Goal: Task Accomplishment & Management: Manage account settings

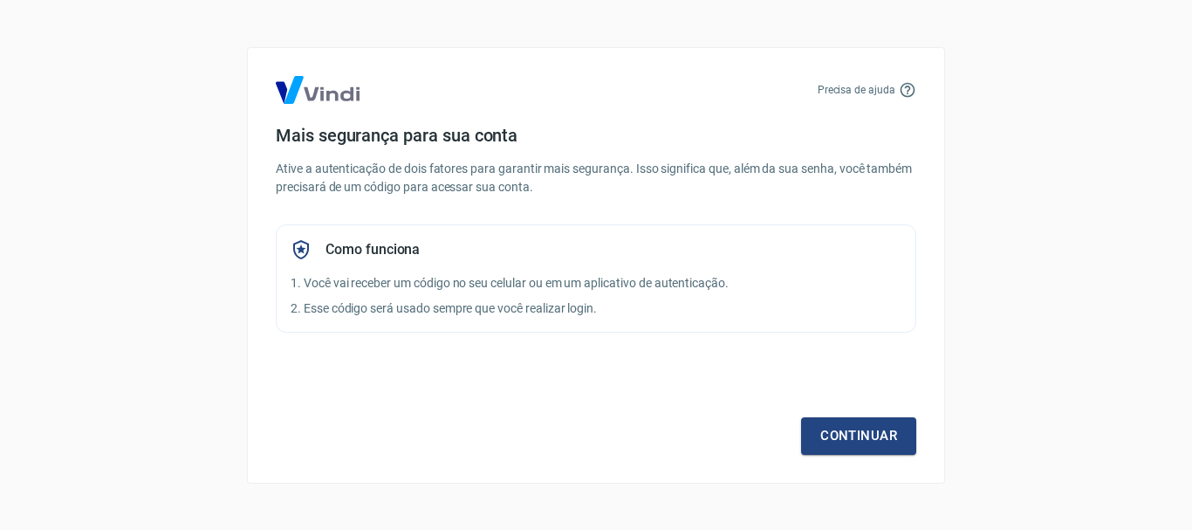
click at [891, 416] on div "Continuar" at bounding box center [596, 404] width 641 height 101
click at [865, 429] on link "Continuar" at bounding box center [858, 435] width 115 height 37
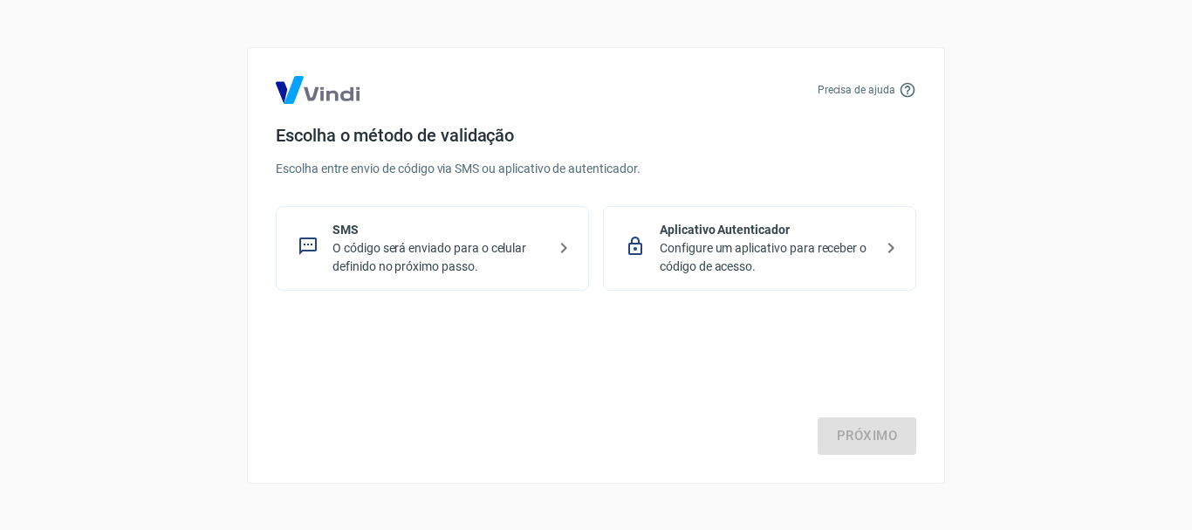
click at [552, 244] on div "SMS O código será enviado para o celular definido no próximo passo." at bounding box center [432, 248] width 313 height 85
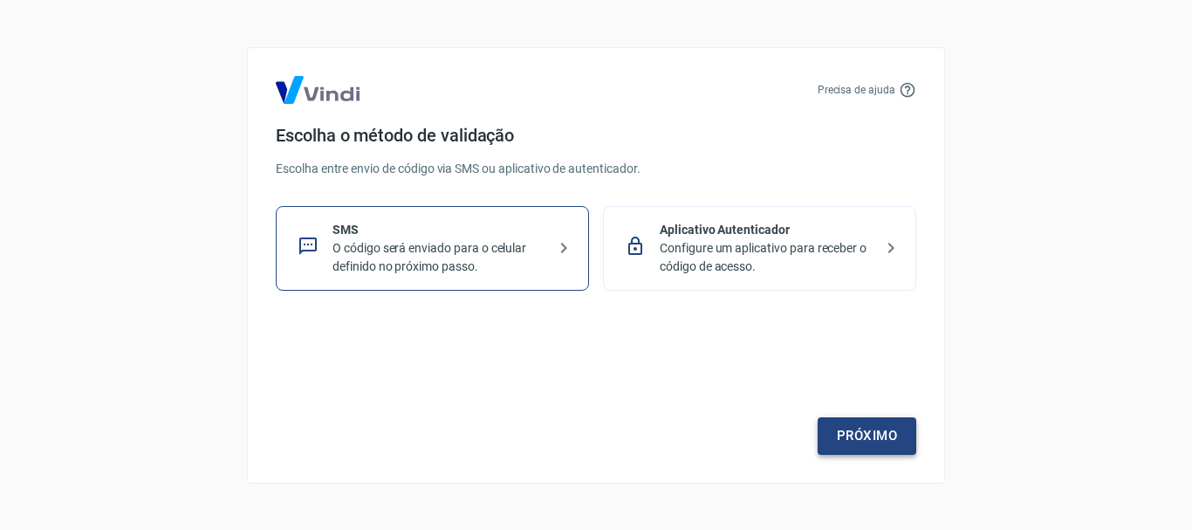
click at [907, 434] on link "Próximo" at bounding box center [867, 435] width 99 height 37
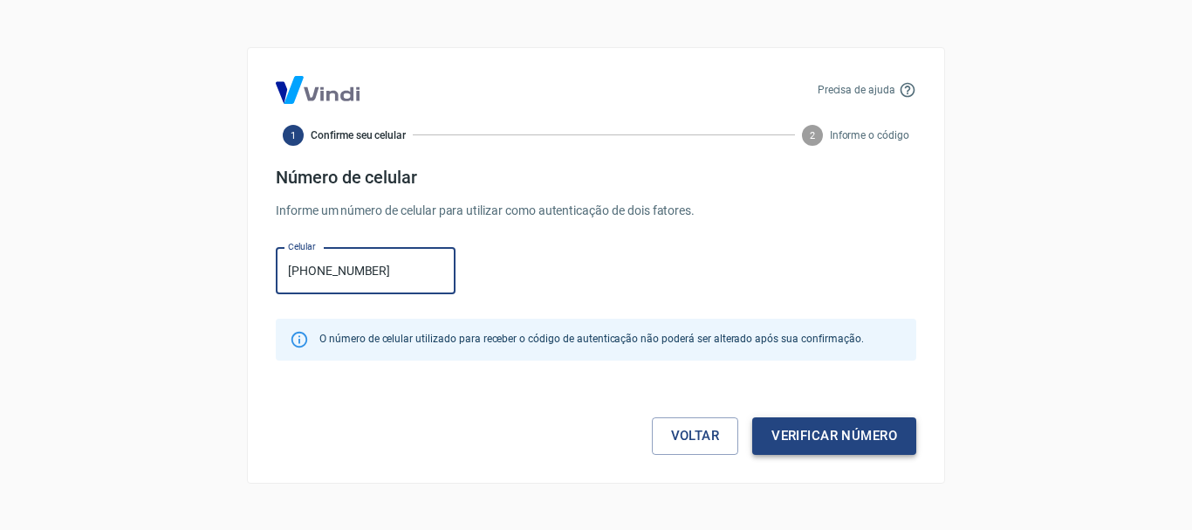
type input "[PHONE_NUMBER]"
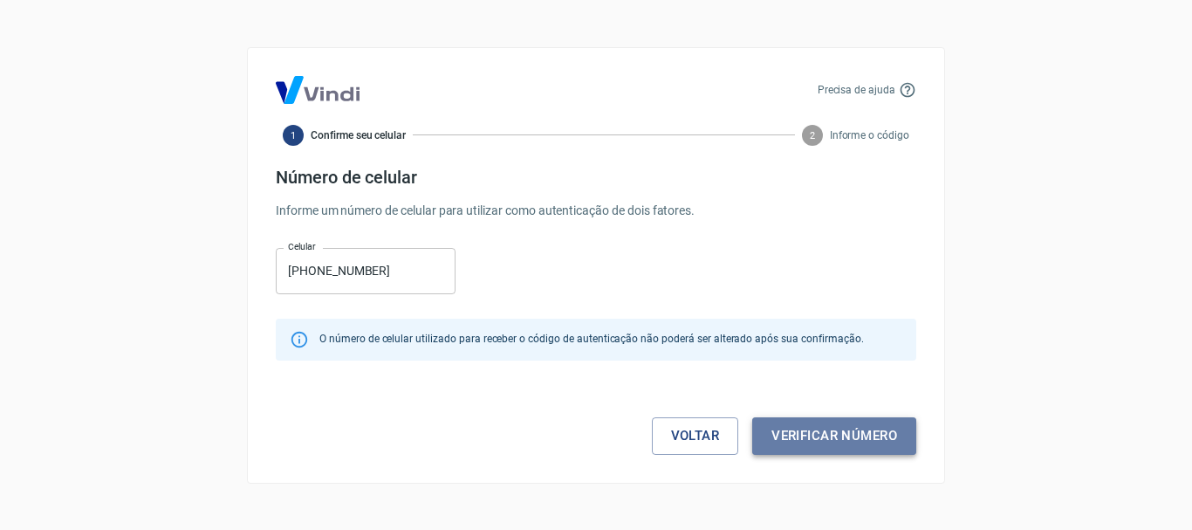
click at [879, 444] on button "Verificar número" at bounding box center [834, 435] width 164 height 37
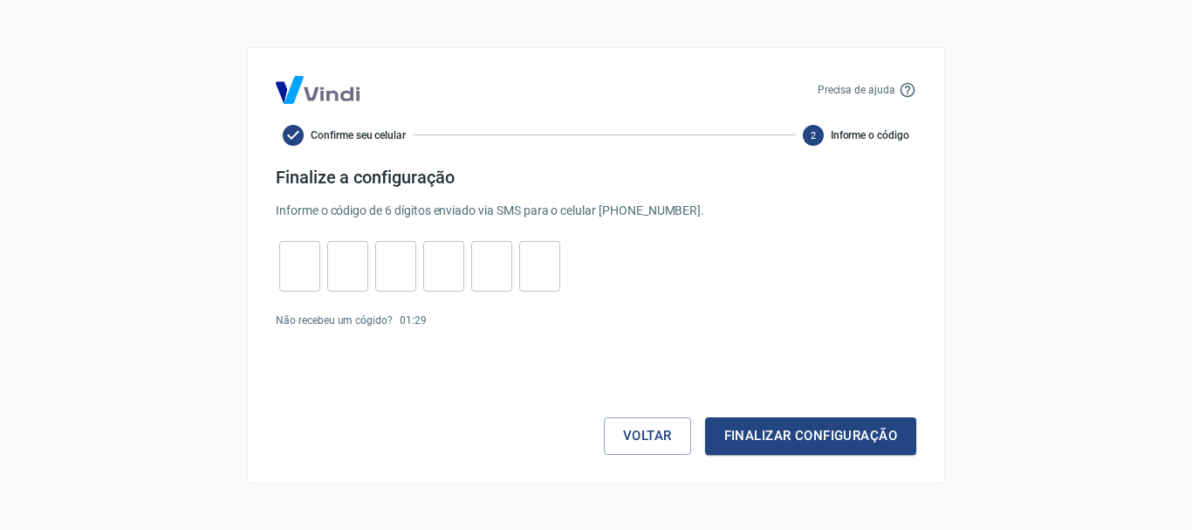
click at [299, 250] on input "tel" at bounding box center [299, 266] width 41 height 38
type input "5"
type input "0"
type input "3"
type input "9"
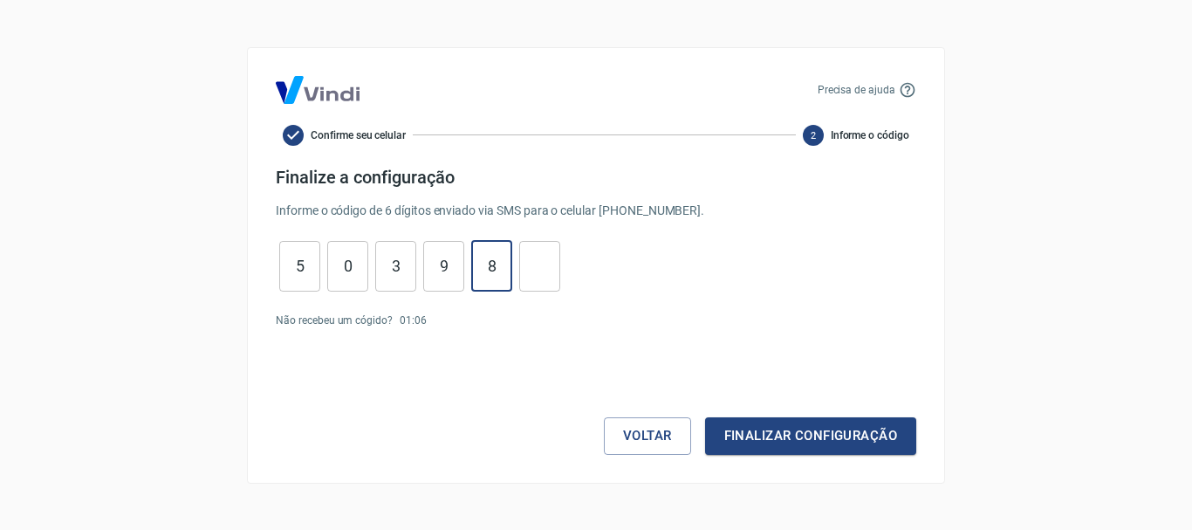
type input "8"
type input "4"
click at [836, 424] on button "Finalizar configuração" at bounding box center [810, 435] width 211 height 37
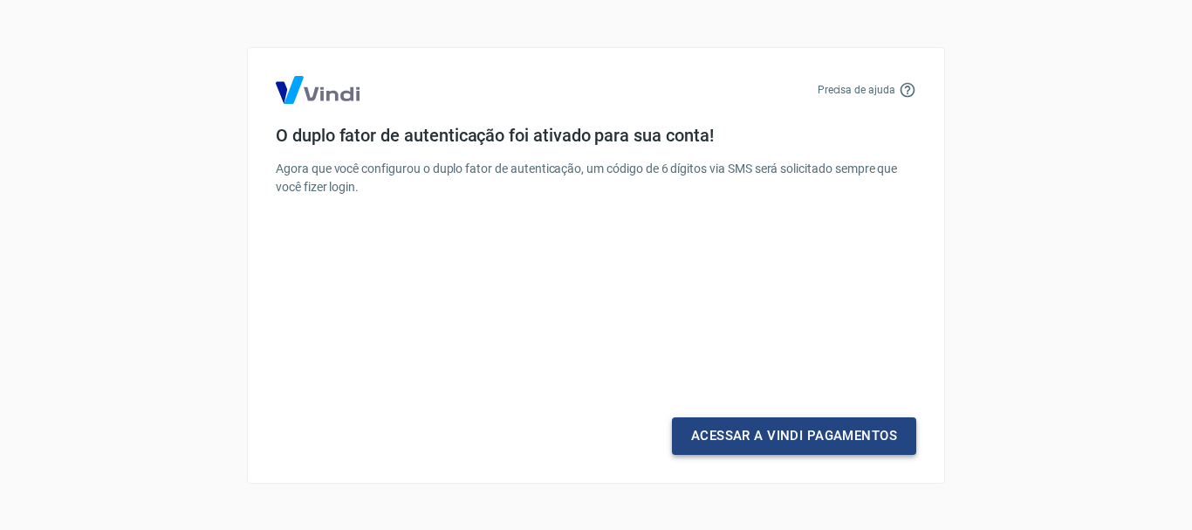
click at [847, 443] on link "Acessar a Vindi Pagamentos" at bounding box center [794, 435] width 244 height 37
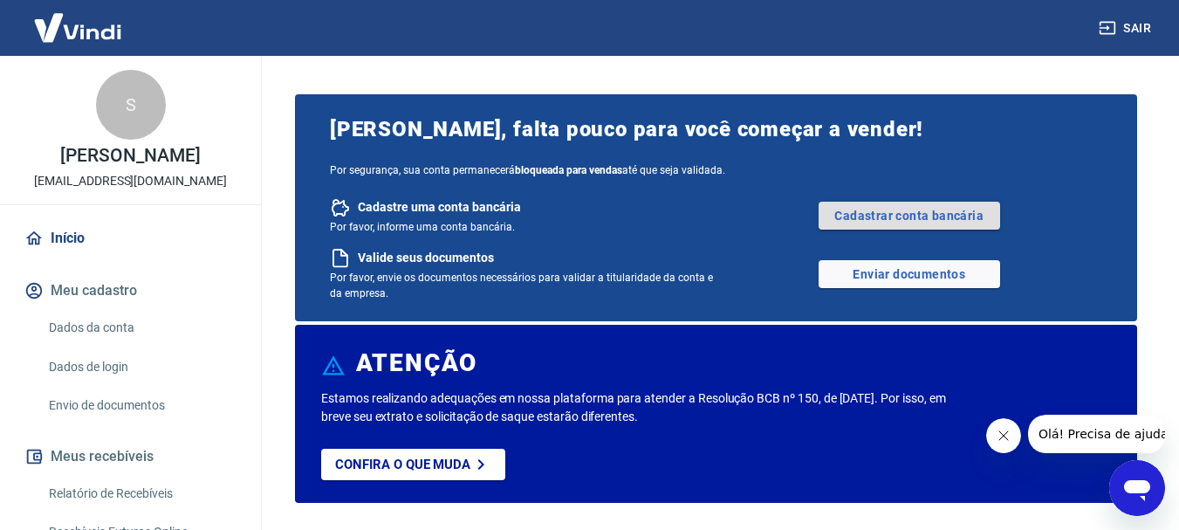
click at [907, 227] on link "Cadastrar conta bancária" at bounding box center [910, 216] width 182 height 28
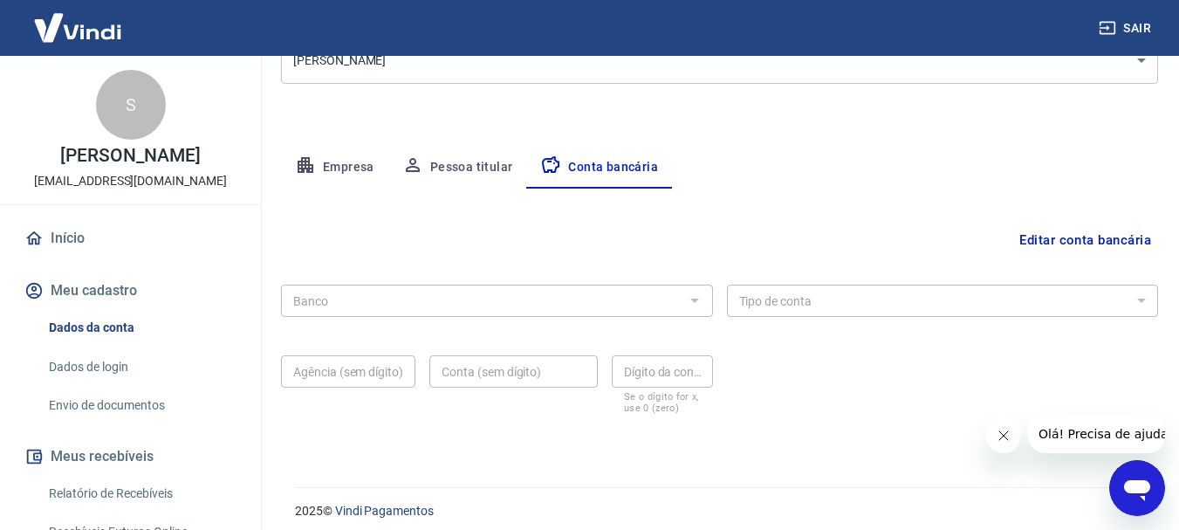
scroll to position [265, 0]
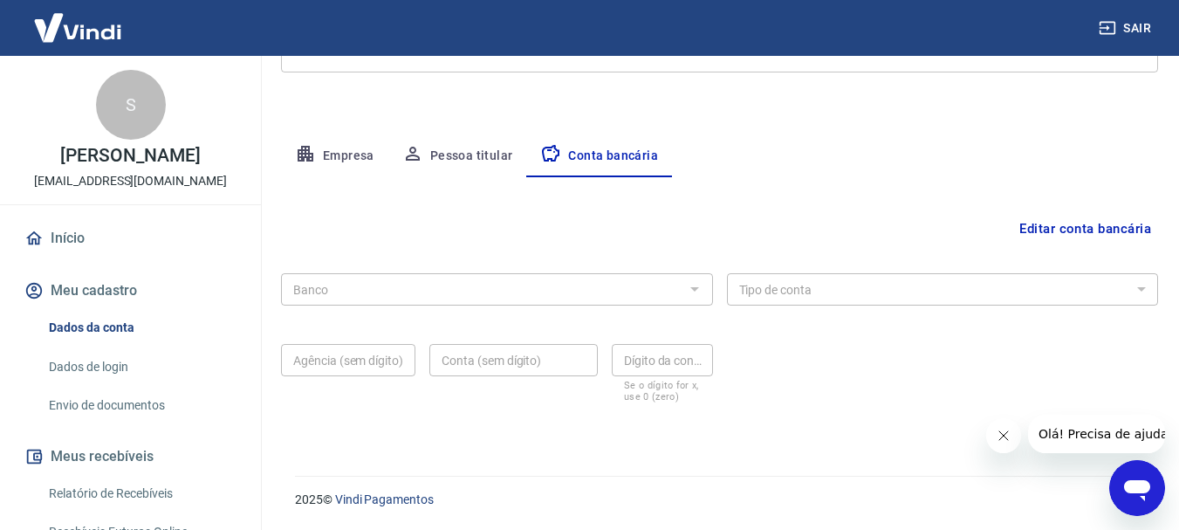
click at [679, 278] on div "Banco" at bounding box center [497, 289] width 432 height 32
click at [1106, 224] on button "Editar conta bancária" at bounding box center [1086, 228] width 146 height 33
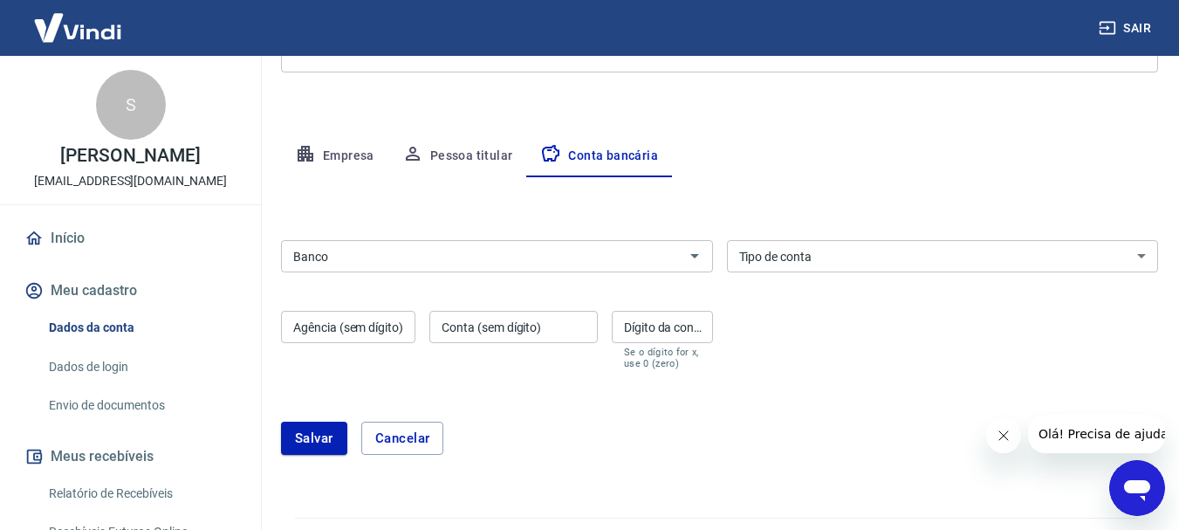
click at [656, 252] on input "Banco" at bounding box center [482, 256] width 393 height 22
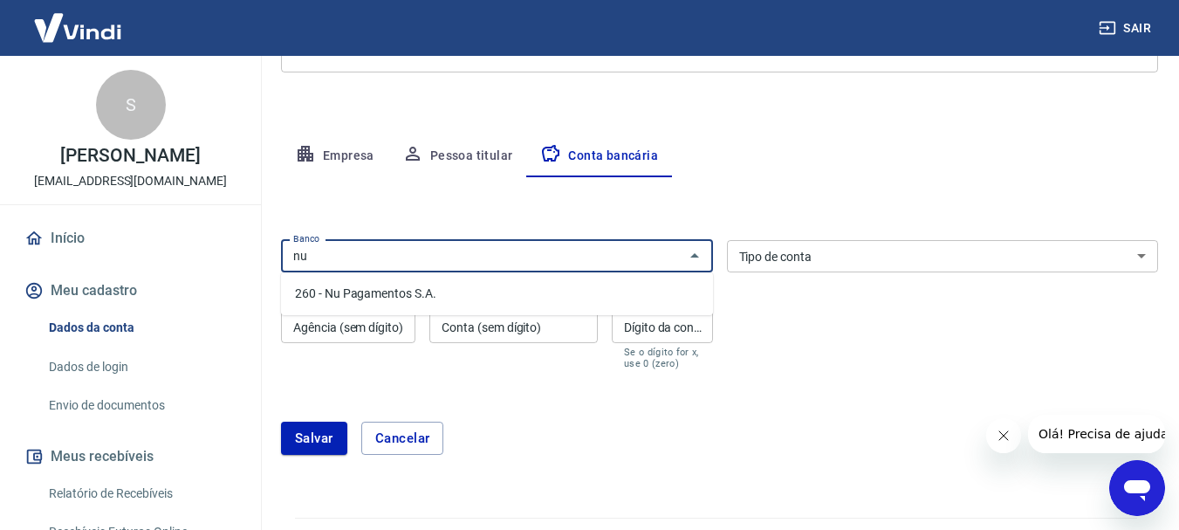
click at [610, 287] on li "260 - Nu Pagamentos S.A." at bounding box center [497, 293] width 432 height 29
type input "260 - Nu Pagamentos S.A."
click at [860, 254] on select "Conta Corrente Conta Poupança" at bounding box center [943, 256] width 432 height 32
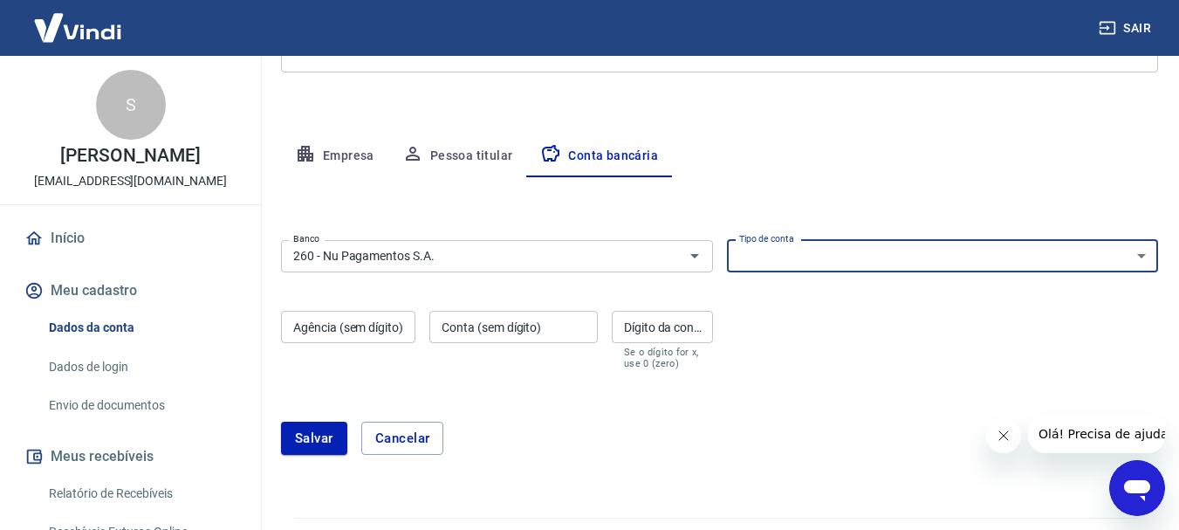
select select "1"
click at [727, 240] on select "Conta Corrente Conta Poupança" at bounding box center [943, 256] width 432 height 32
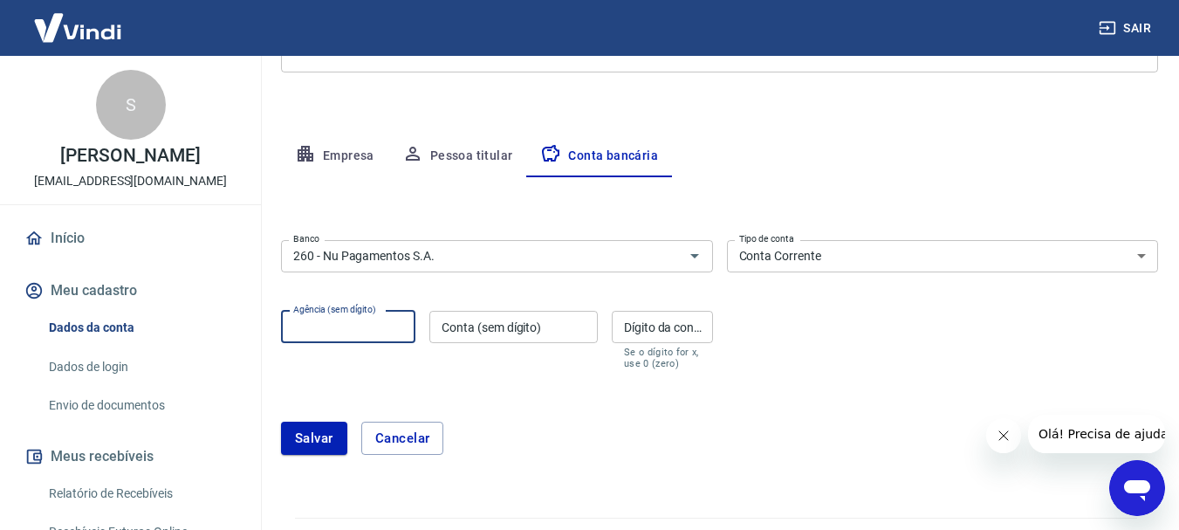
click at [386, 341] on input "Agência (sem dígito)" at bounding box center [348, 327] width 134 height 32
type input "0001"
drag, startPoint x: 535, startPoint y: 345, endPoint x: 546, endPoint y: 327, distance: 20.8
click at [536, 344] on div "Conta (sem dígito) Conta (sem dígito)" at bounding box center [513, 340] width 168 height 58
click at [546, 327] on input "Conta (sem dígito)" at bounding box center [513, 327] width 168 height 32
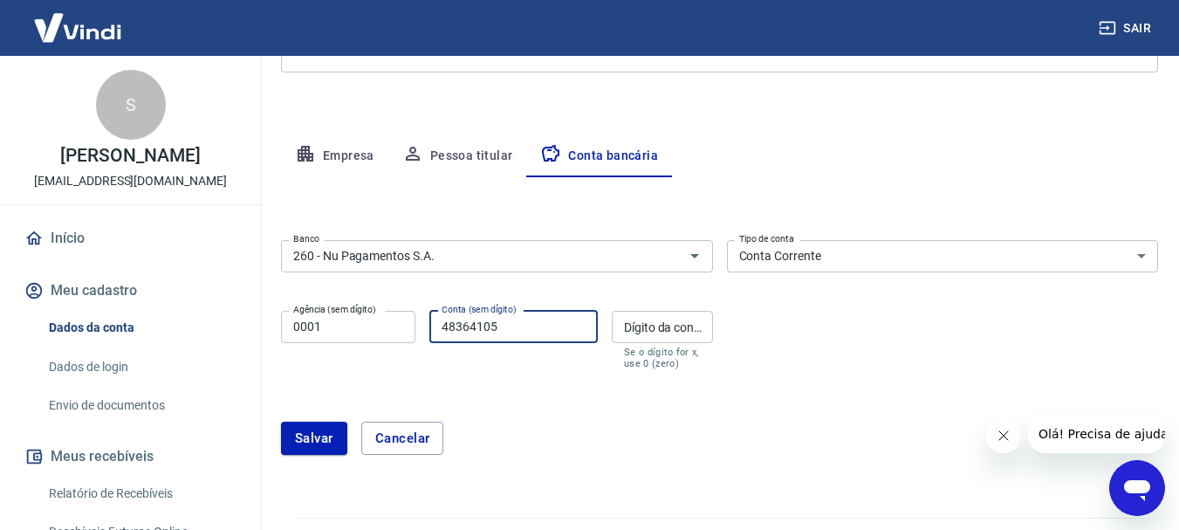
type input "48364105"
click at [638, 320] on div "Dígito da conta Dígito da conta Se o dígito for x, use 0 (zero)" at bounding box center [662, 340] width 101 height 58
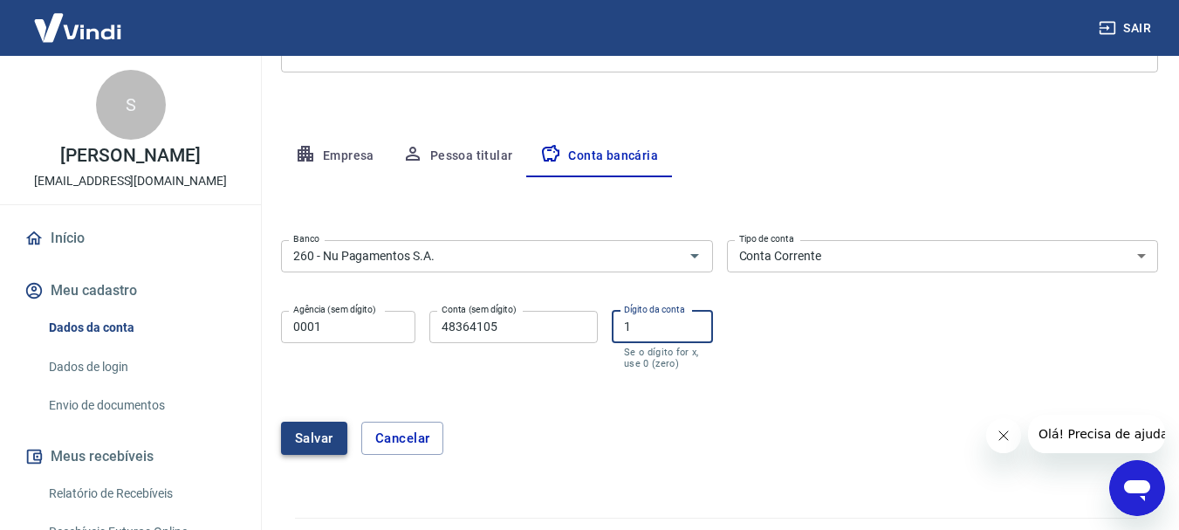
type input "1"
click at [335, 424] on button "Salvar" at bounding box center [314, 438] width 66 height 33
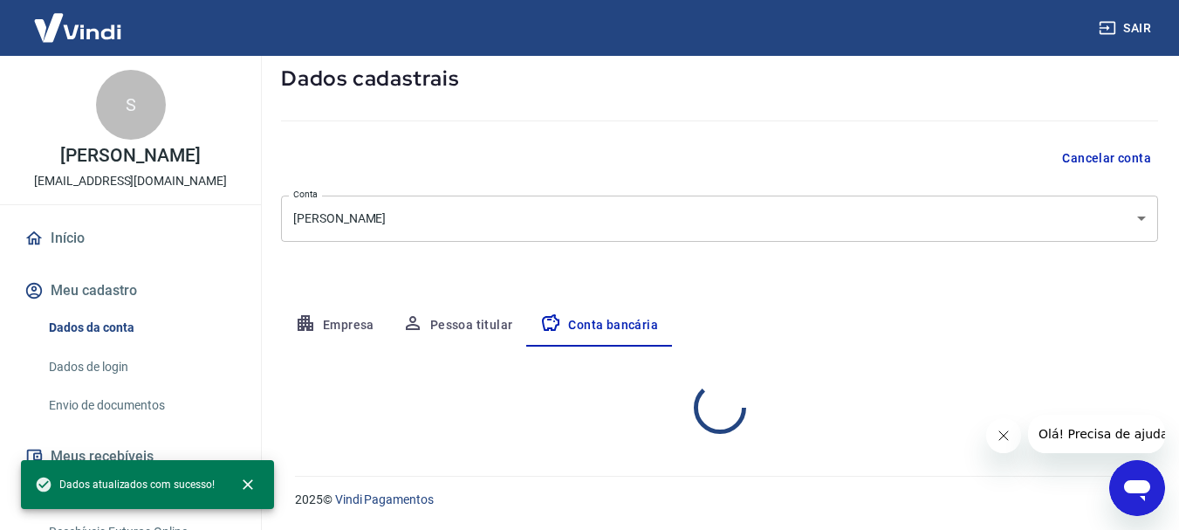
select select "1"
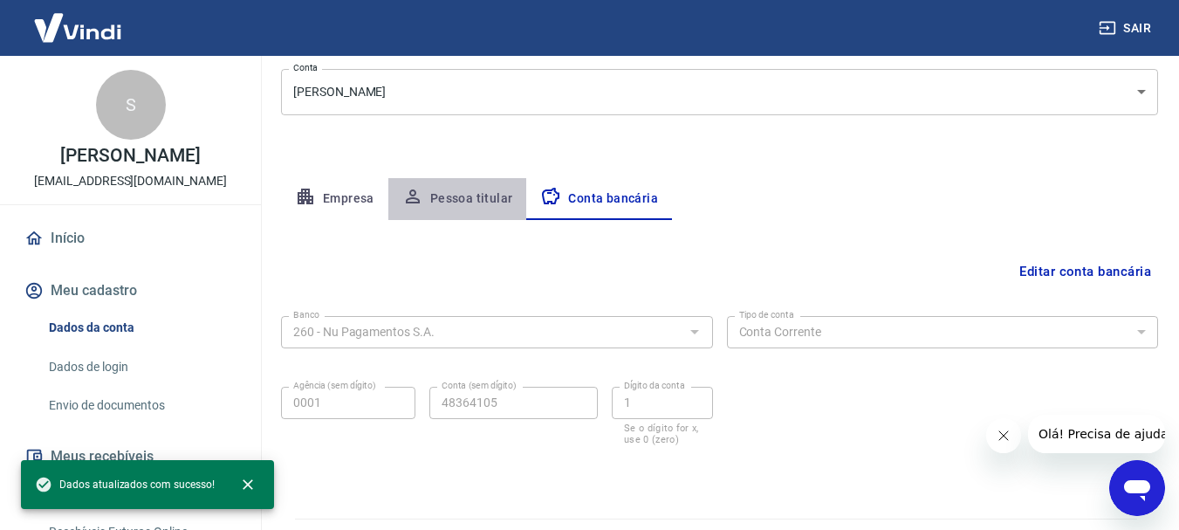
click at [474, 198] on button "Pessoa titular" at bounding box center [457, 199] width 139 height 42
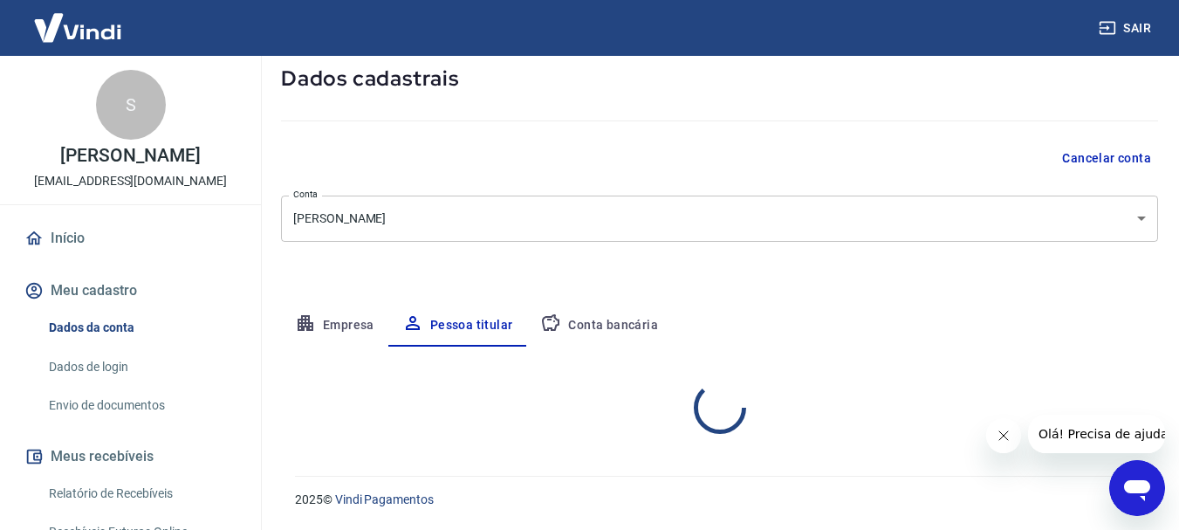
scroll to position [168, 0]
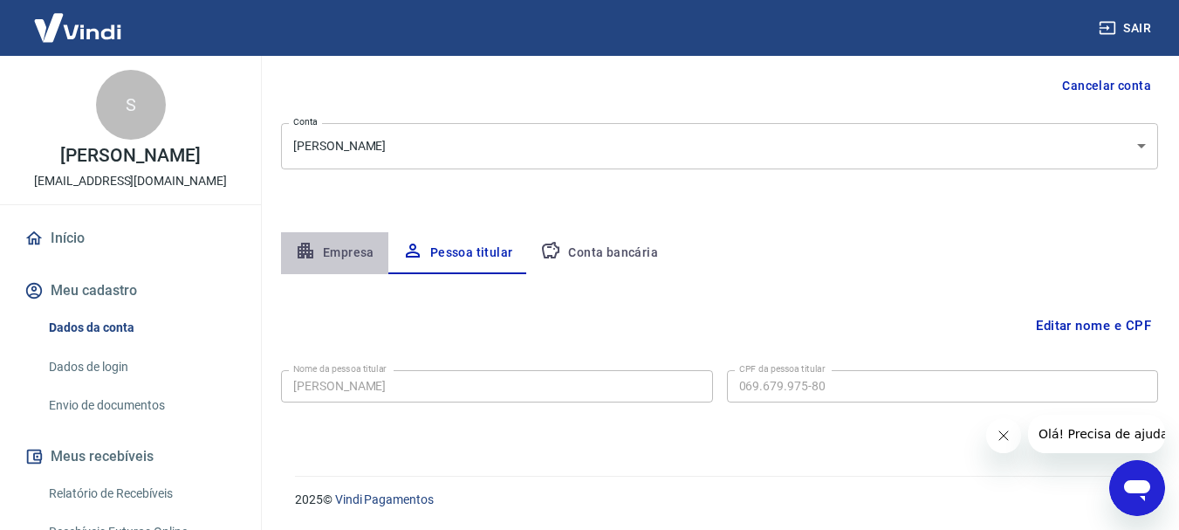
click at [358, 242] on button "Empresa" at bounding box center [334, 253] width 107 height 42
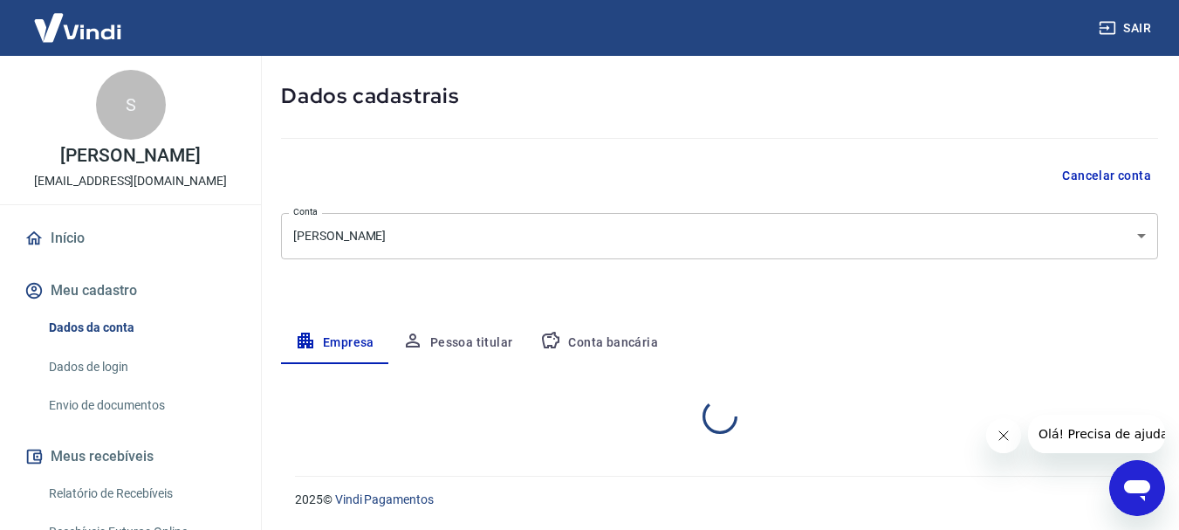
select select "BA"
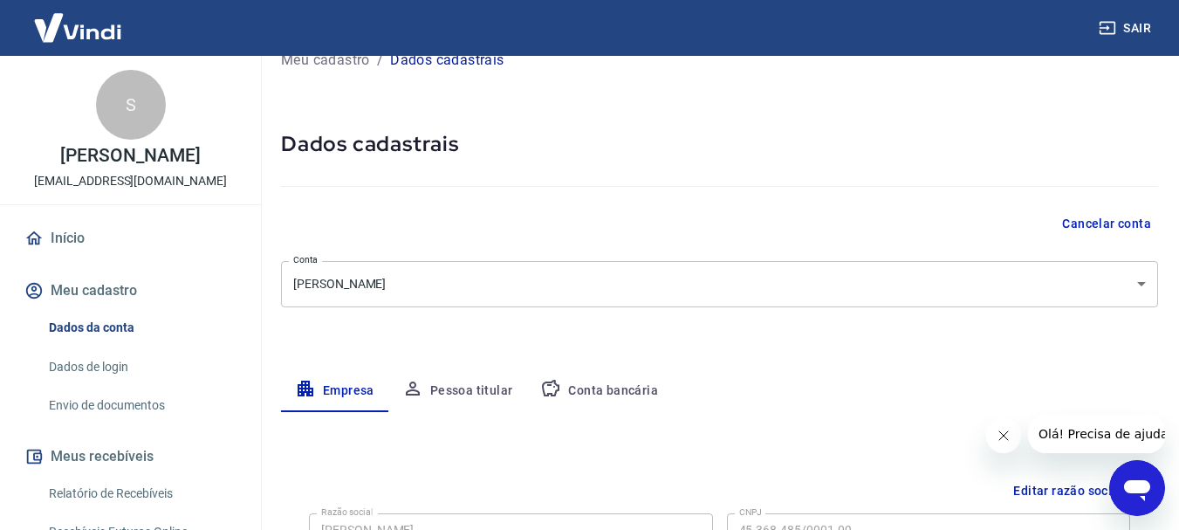
scroll to position [0, 0]
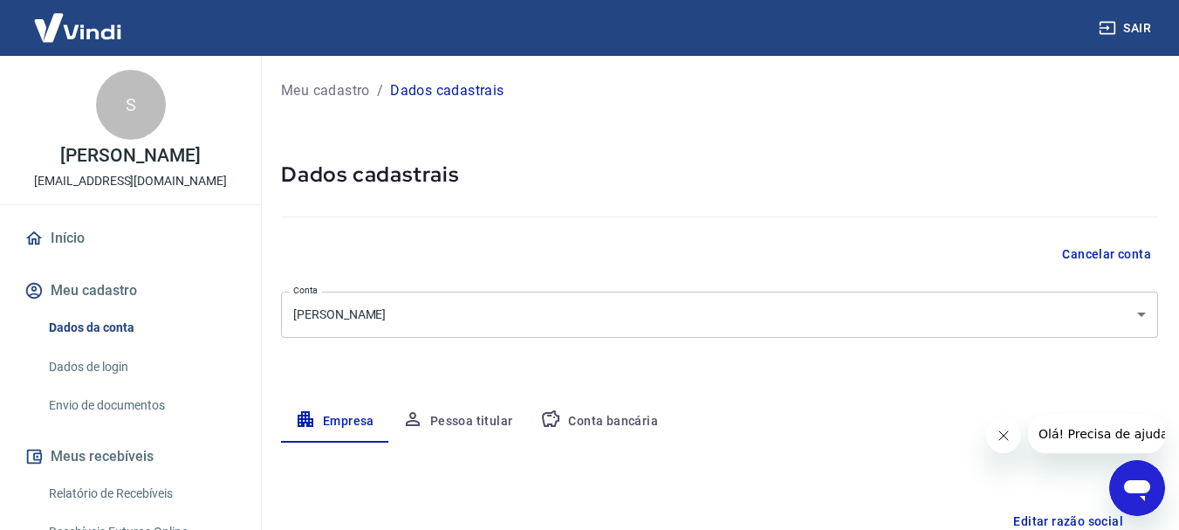
click at [352, 89] on p "Meu cadastro" at bounding box center [325, 90] width 89 height 21
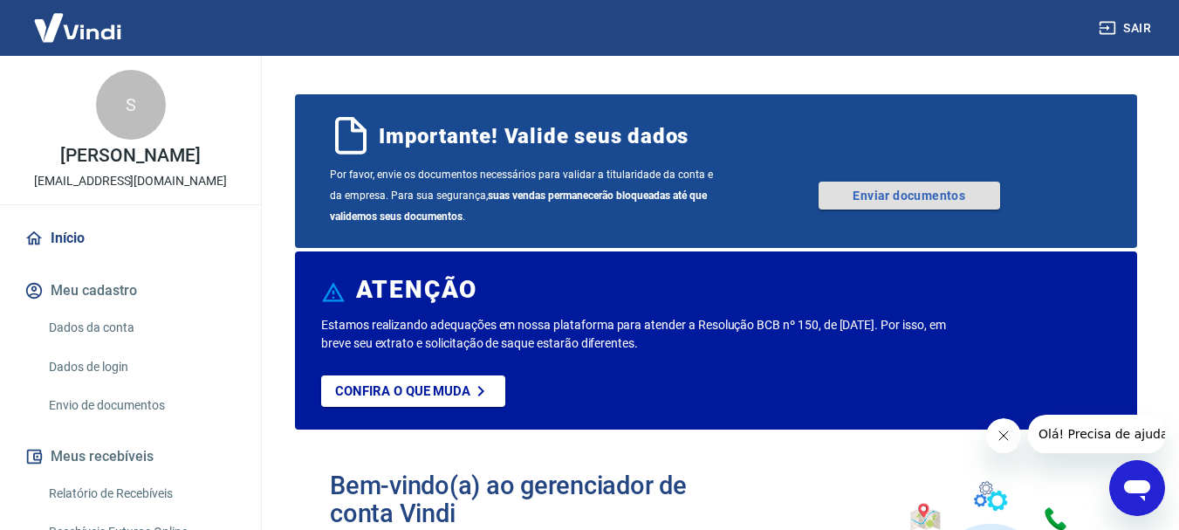
click at [846, 203] on link "Enviar documentos" at bounding box center [910, 196] width 182 height 28
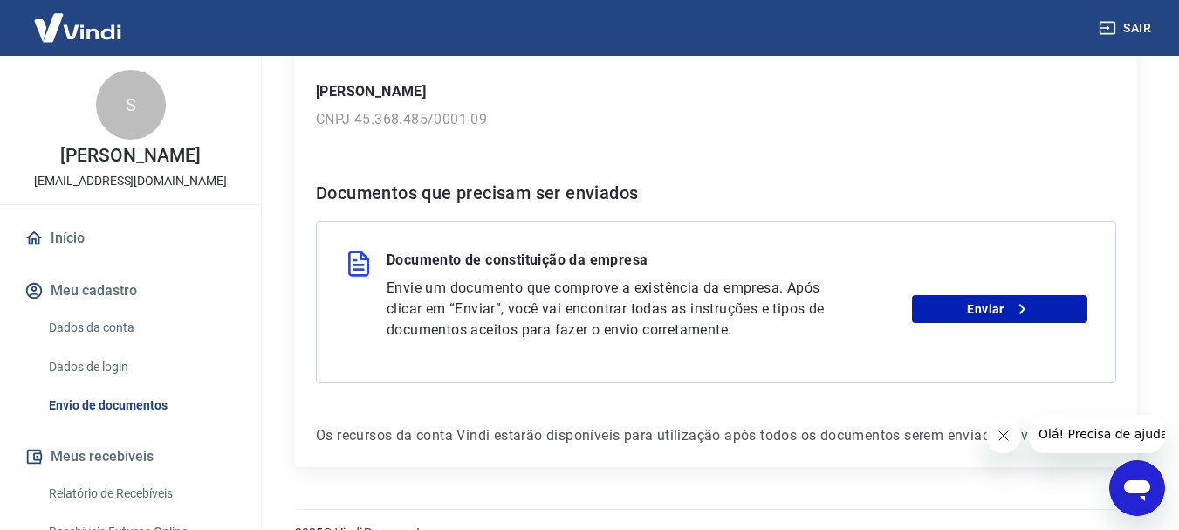
scroll to position [301, 0]
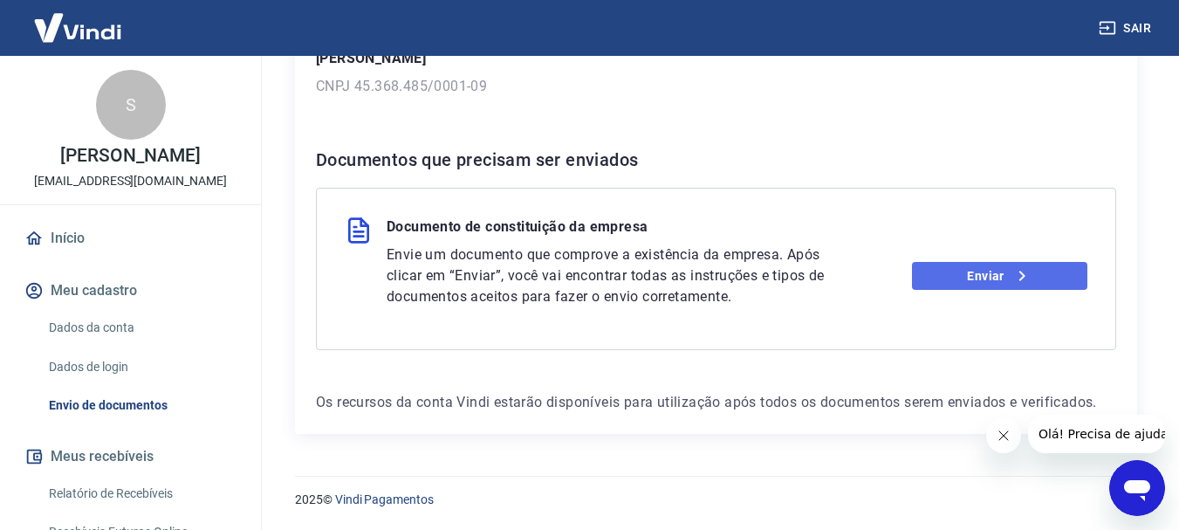
click at [1066, 284] on link "Enviar" at bounding box center [999, 276] width 175 height 28
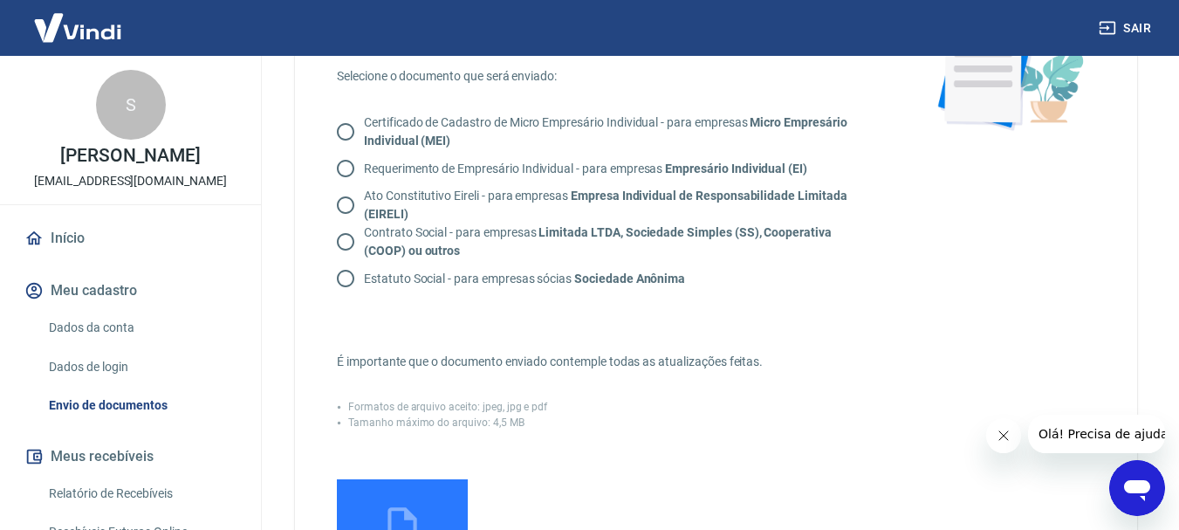
scroll to position [184, 0]
click at [369, 127] on p "Certificado de Cadastro de Micro Empresário Individual - para empresas Micro Em…" at bounding box center [614, 130] width 501 height 37
click at [364, 127] on input "Certificado de Cadastro de Micro Empresário Individual - para empresas Micro Em…" at bounding box center [345, 130] width 37 height 37
radio input "true"
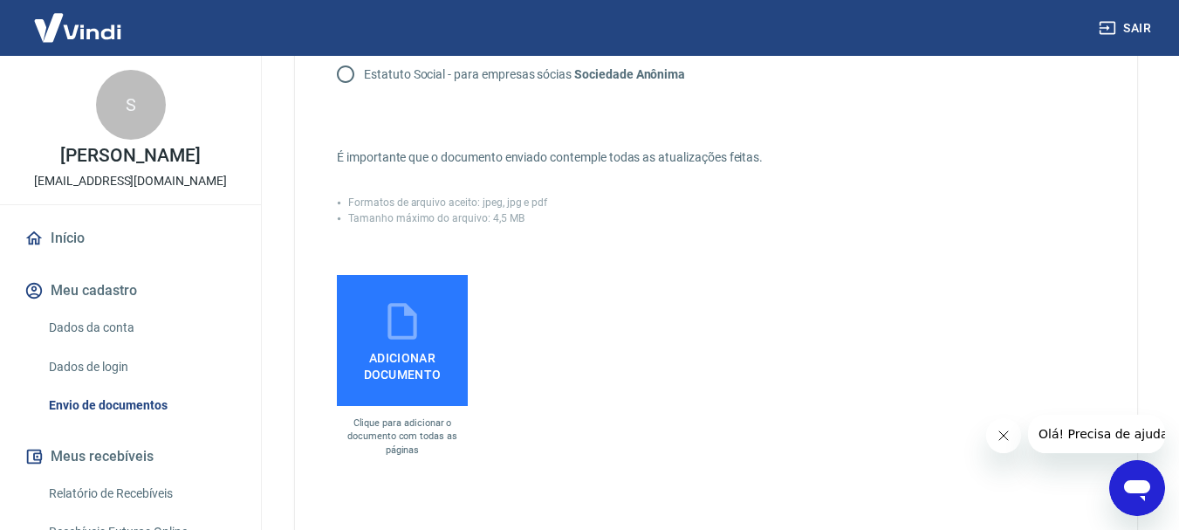
scroll to position [596, 0]
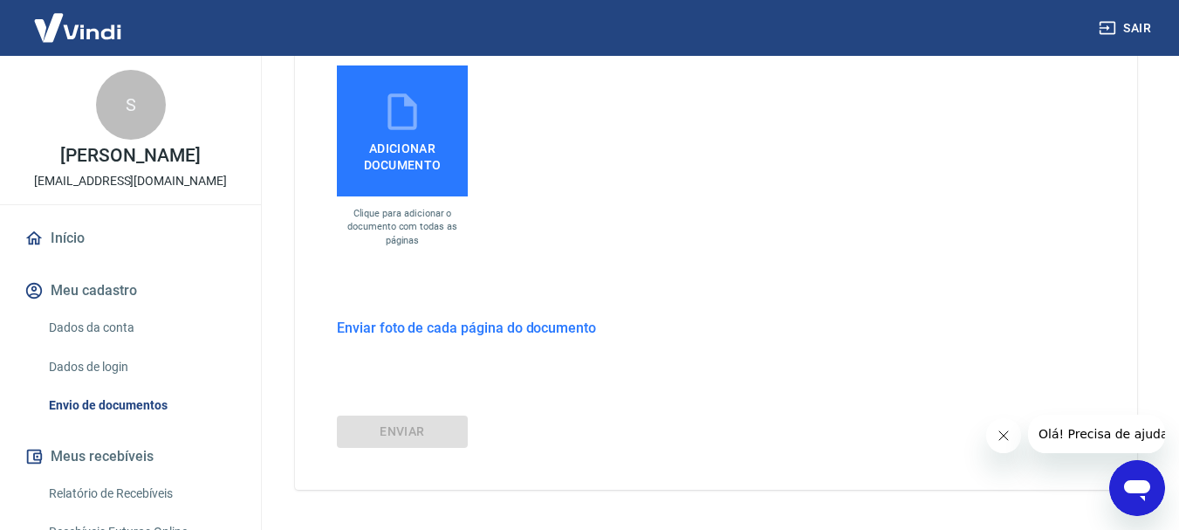
click at [392, 141] on span "Adicionar documento" at bounding box center [402, 153] width 117 height 39
click at [0, 0] on input "Adicionar documento" at bounding box center [0, 0] width 0 height 0
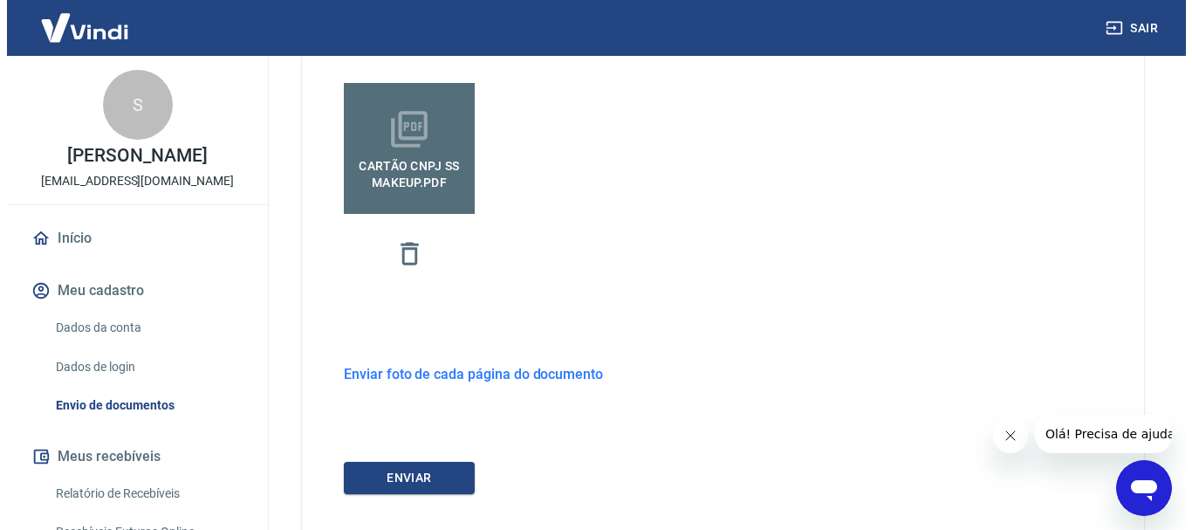
scroll to position [617, 0]
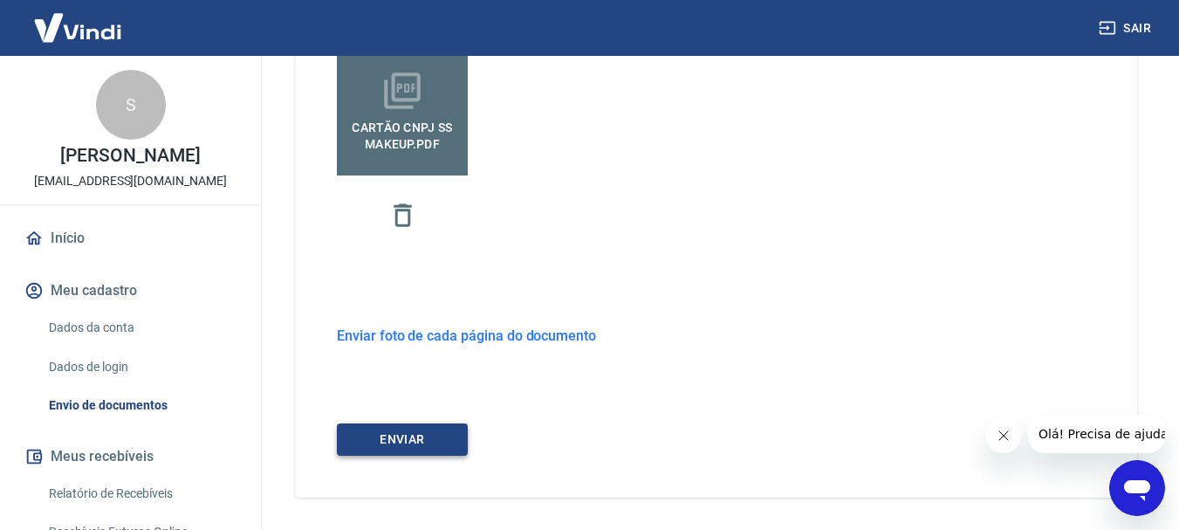
click at [389, 450] on button "ENVIAR" at bounding box center [402, 439] width 131 height 32
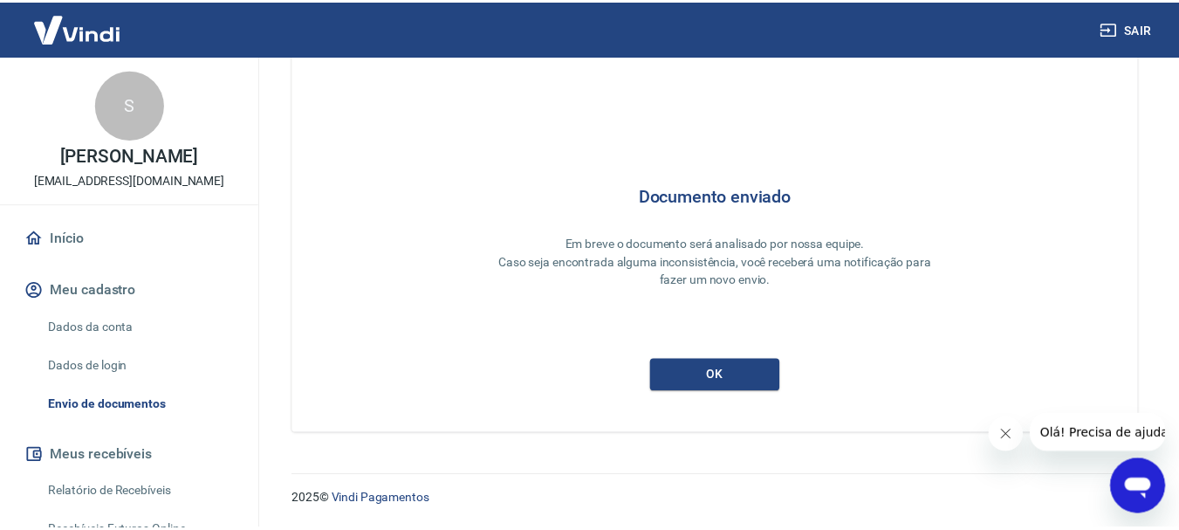
scroll to position [12, 0]
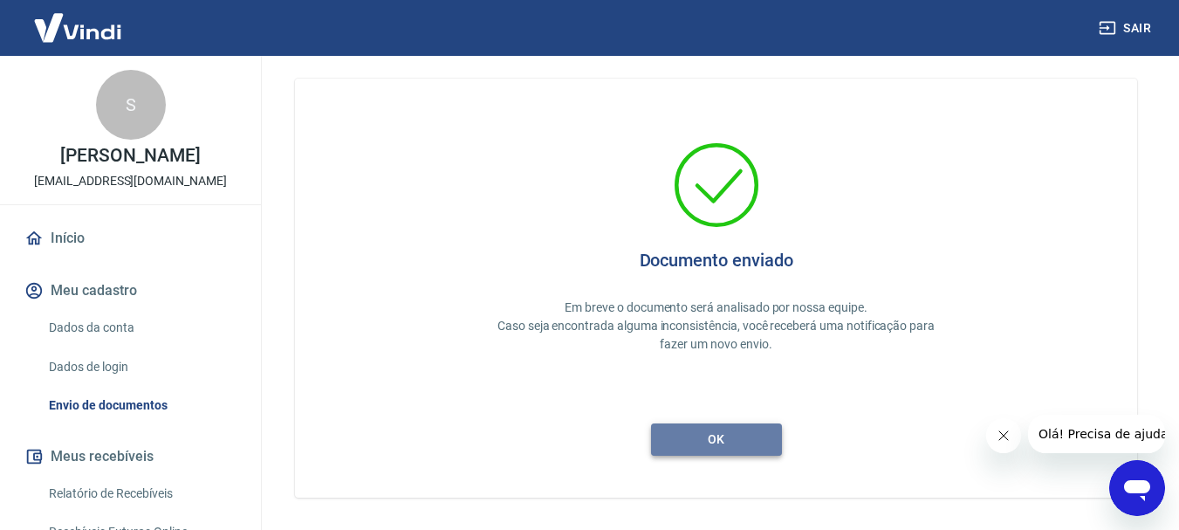
click at [725, 450] on button "ok" at bounding box center [716, 439] width 131 height 32
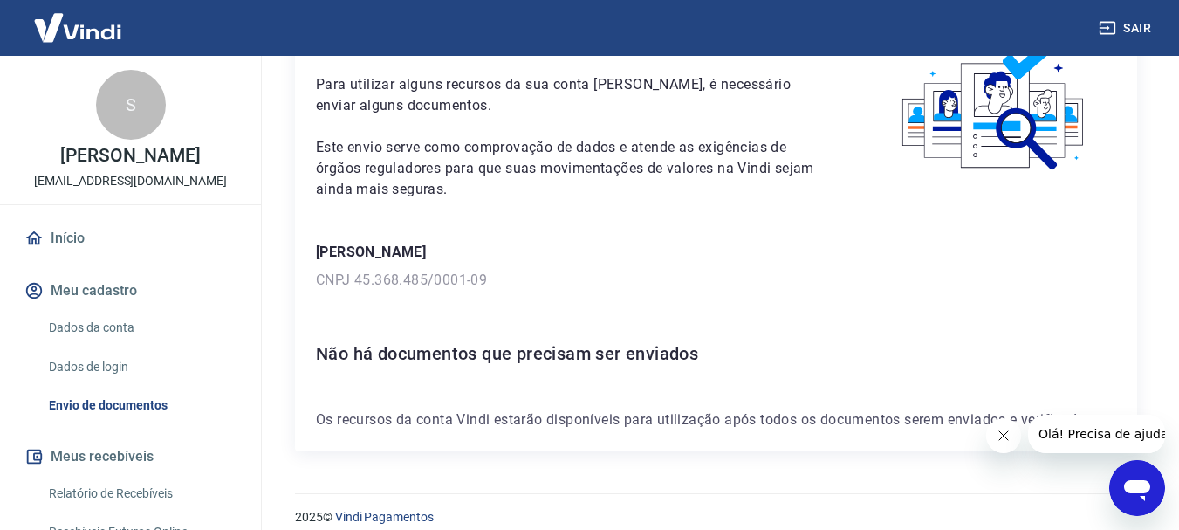
scroll to position [125, 0]
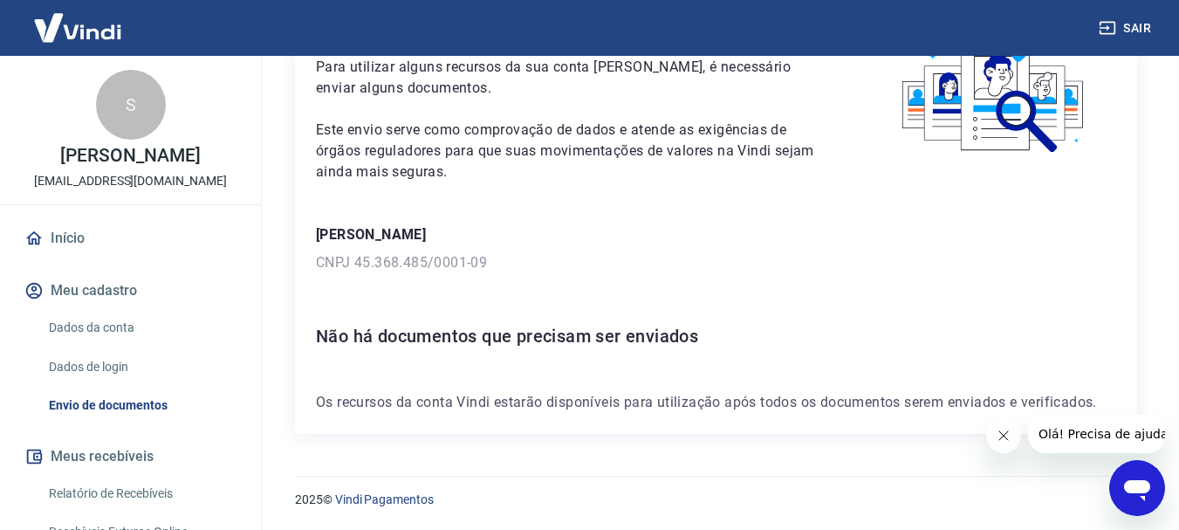
click at [126, 310] on button "Meu cadastro" at bounding box center [130, 290] width 219 height 38
click at [117, 339] on link "Dados da conta" at bounding box center [141, 328] width 198 height 36
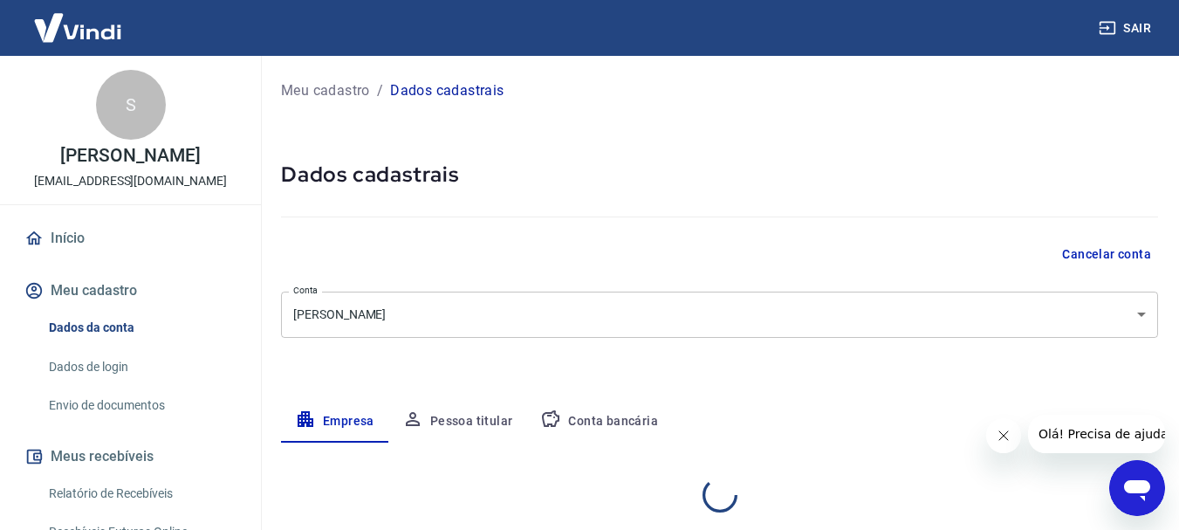
select select "BA"
click at [92, 258] on link "Início" at bounding box center [130, 238] width 219 height 38
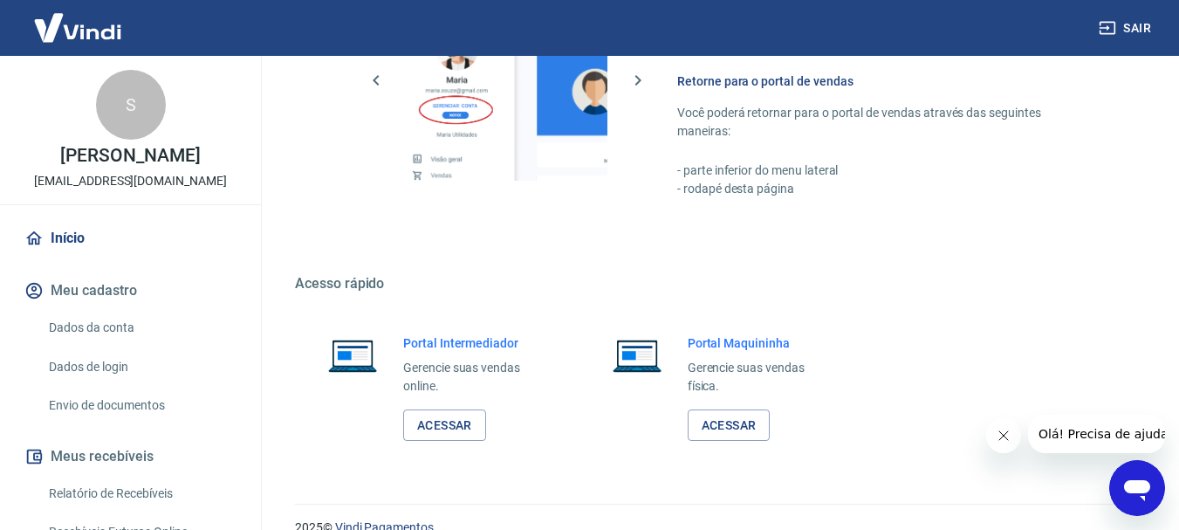
scroll to position [1083, 0]
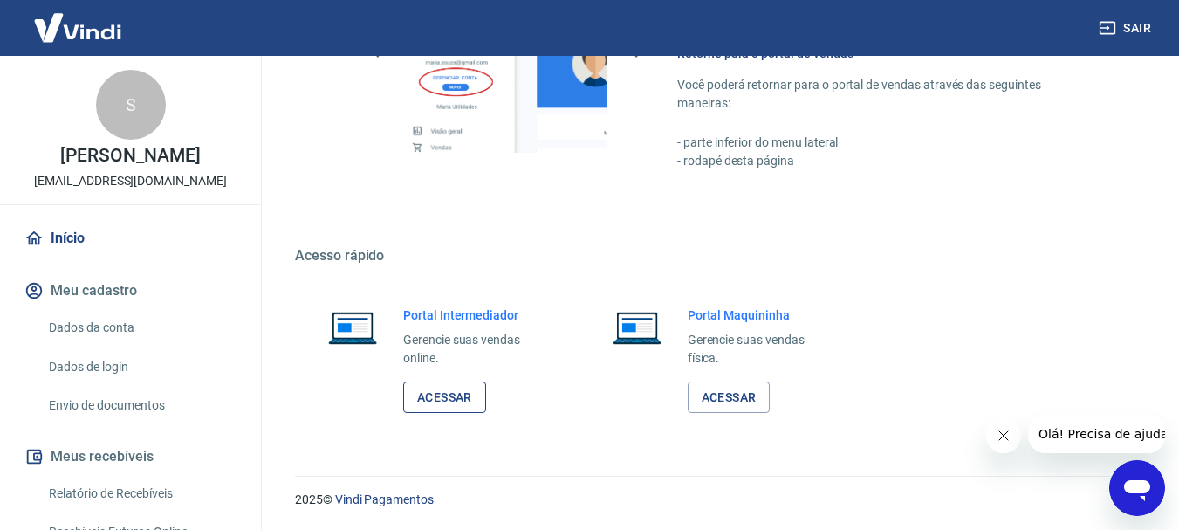
drag, startPoint x: 760, startPoint y: 395, endPoint x: 423, endPoint y: 395, distance: 337.8
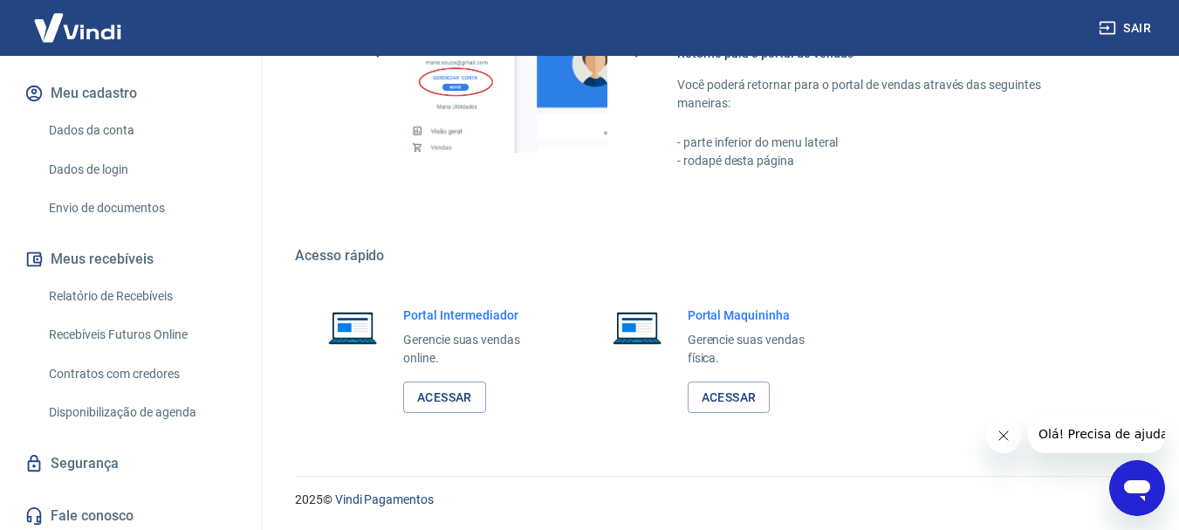
scroll to position [221, 0]
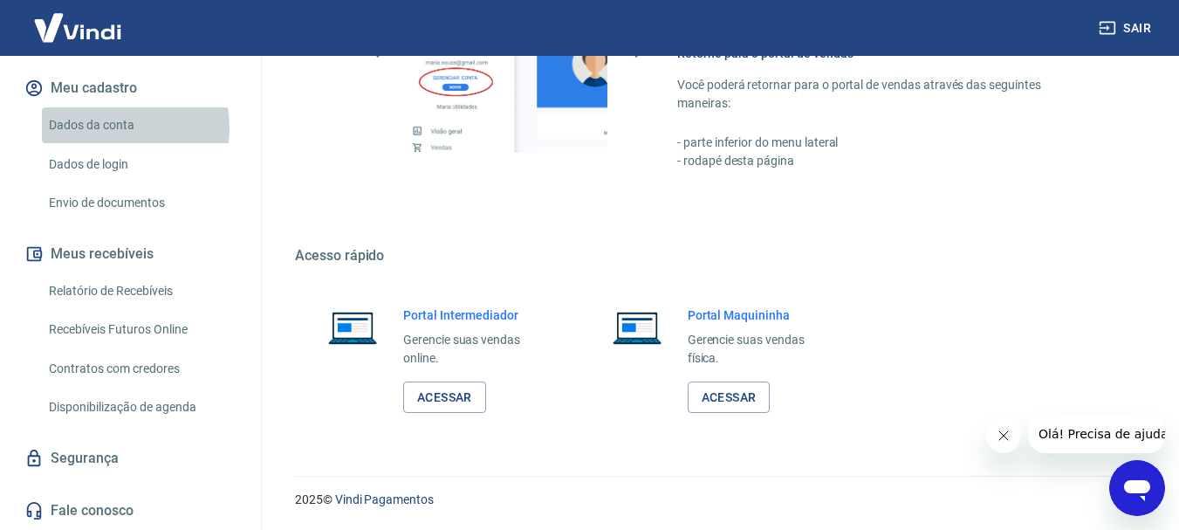
click at [113, 127] on link "Dados da conta" at bounding box center [141, 125] width 198 height 36
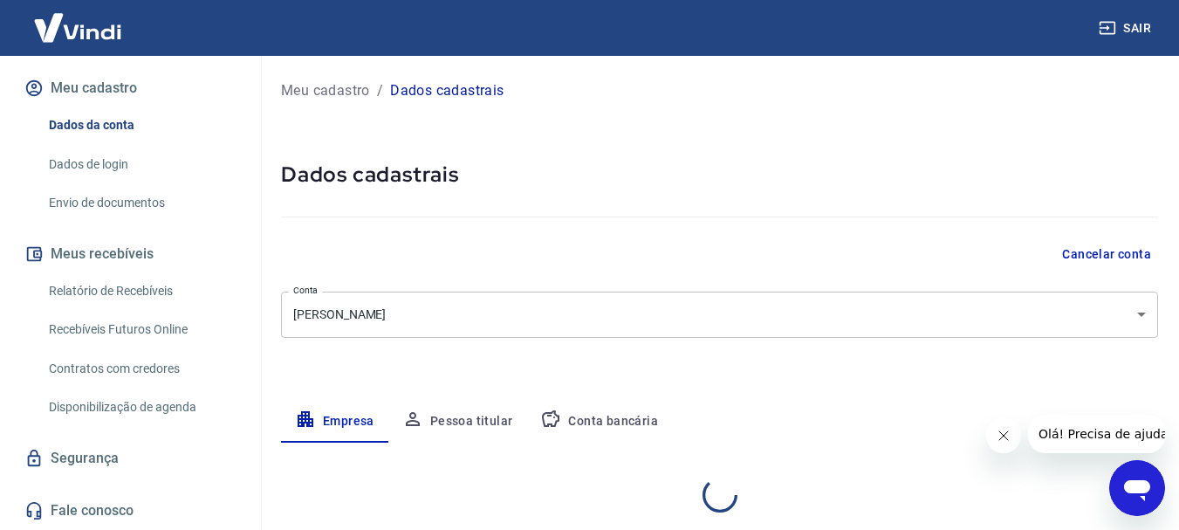
select select "BA"
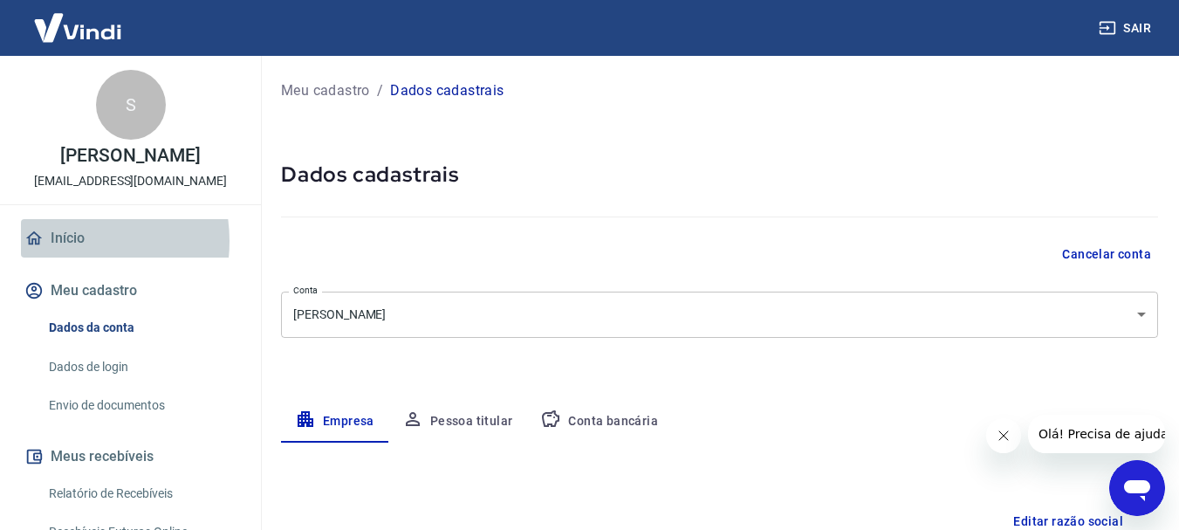
click at [66, 258] on link "Início" at bounding box center [130, 238] width 219 height 38
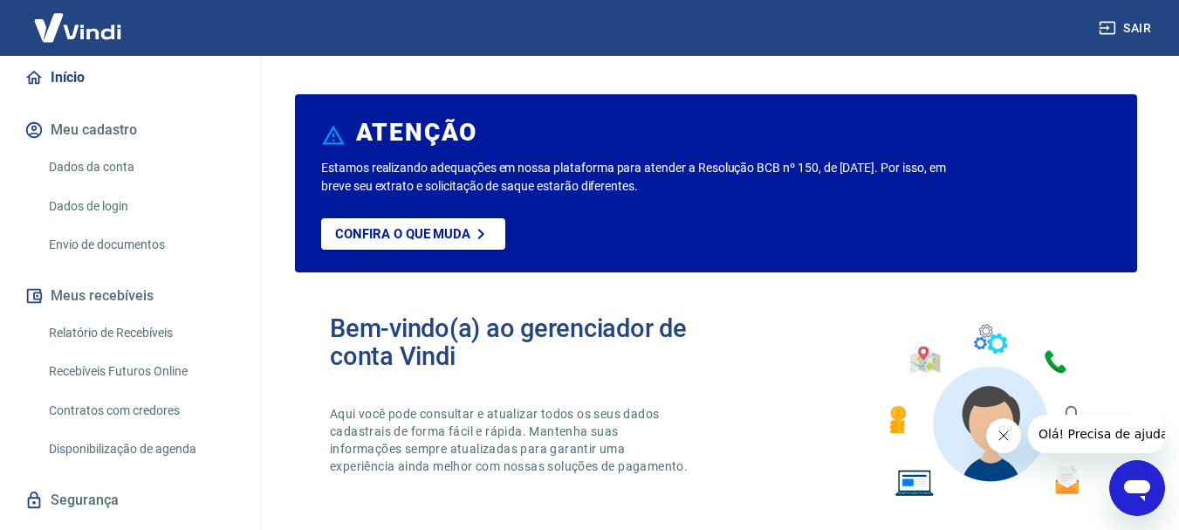
scroll to position [221, 0]
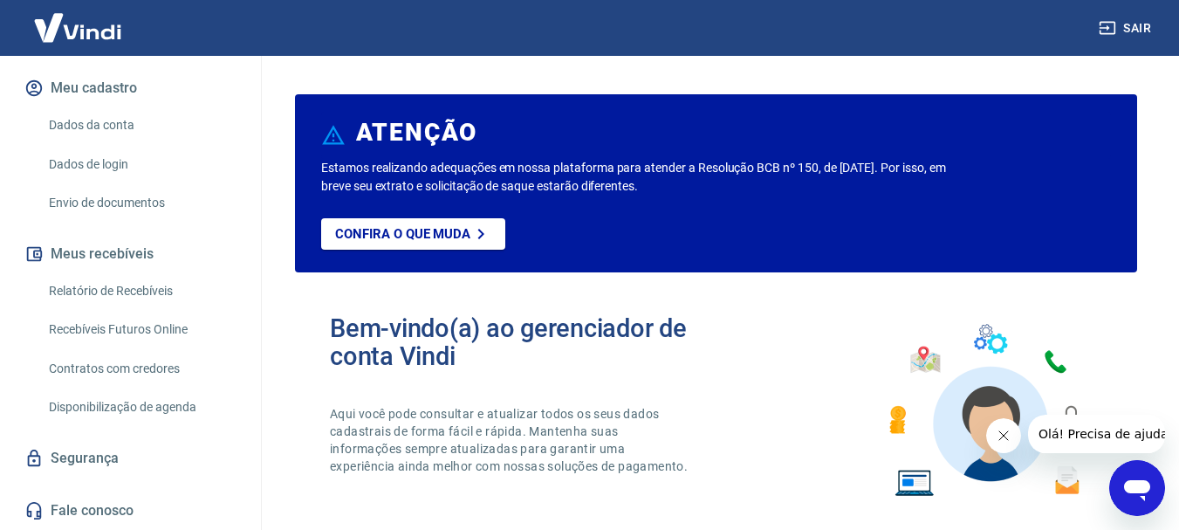
click at [1087, 446] on button "Olá! Precisa de ajuda?" at bounding box center [1106, 434] width 157 height 38
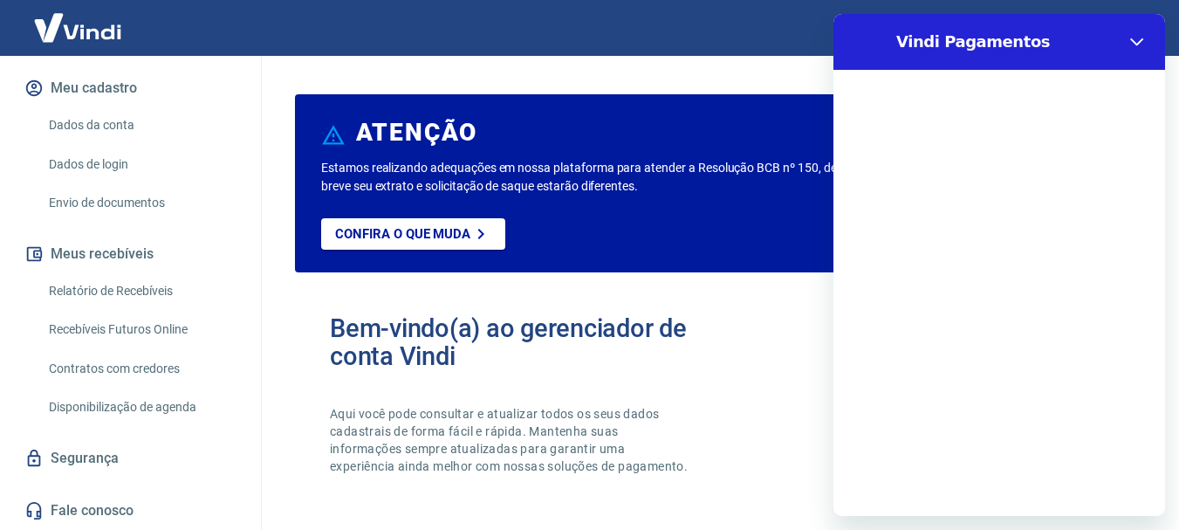
scroll to position [0, 0]
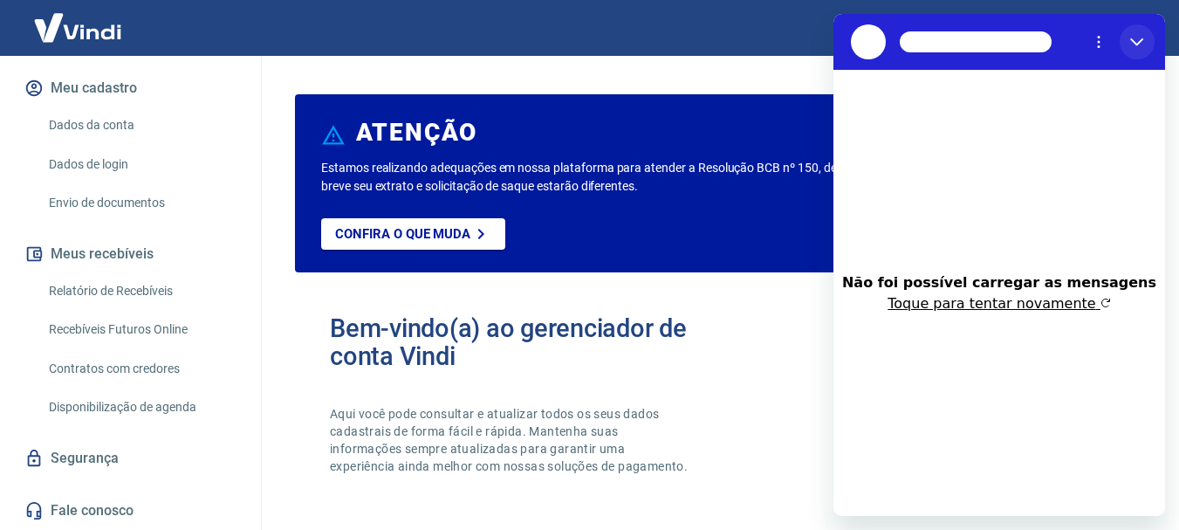
click at [1144, 40] on icon "Fechar" at bounding box center [1137, 42] width 14 height 14
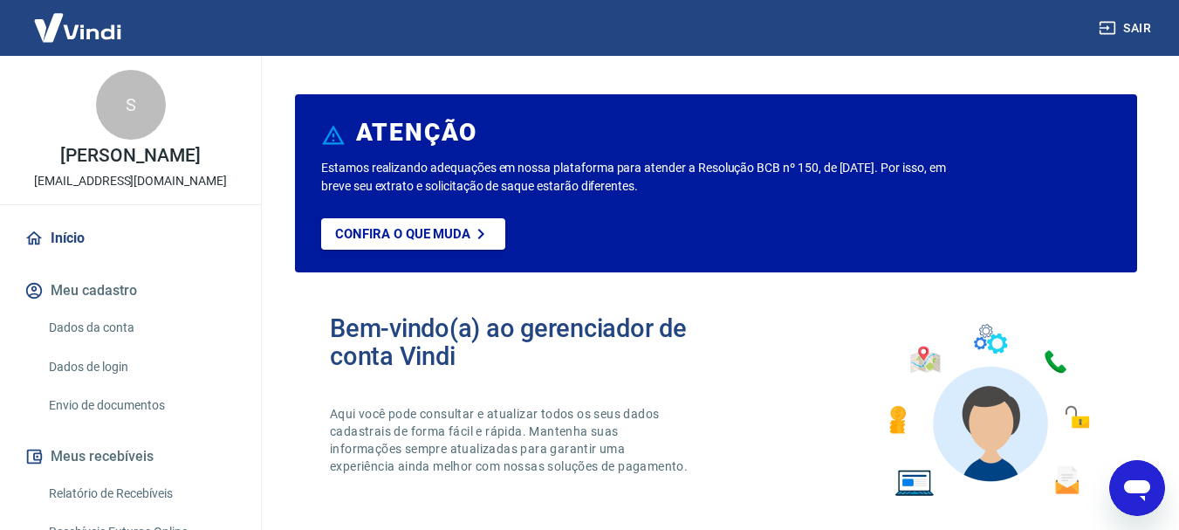
click at [66, 258] on link "Início" at bounding box center [130, 238] width 219 height 38
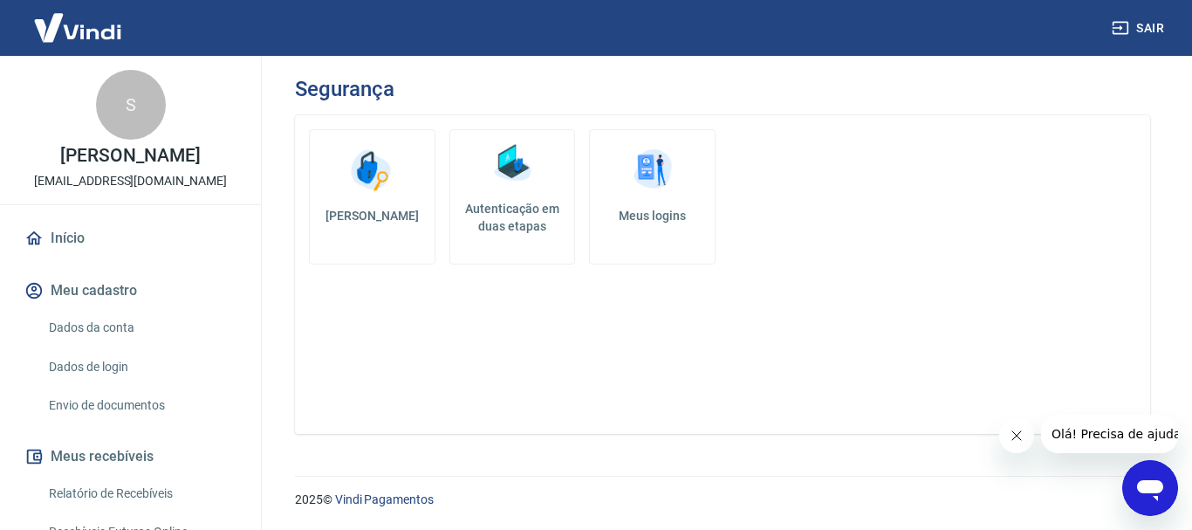
click at [491, 228] on h5 "Autenticação em duas etapas" at bounding box center [512, 217] width 111 height 35
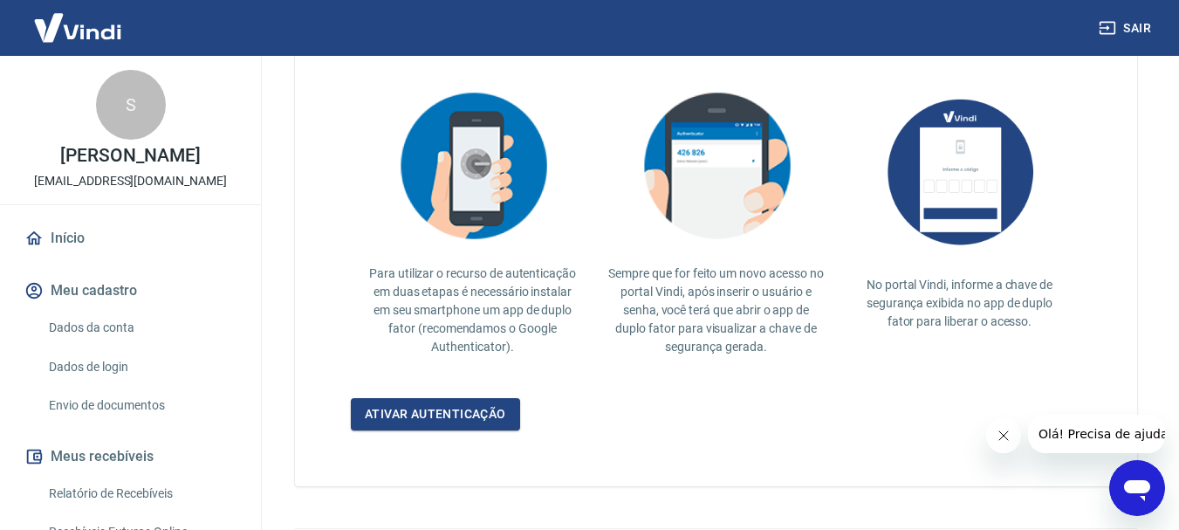
scroll to position [436, 0]
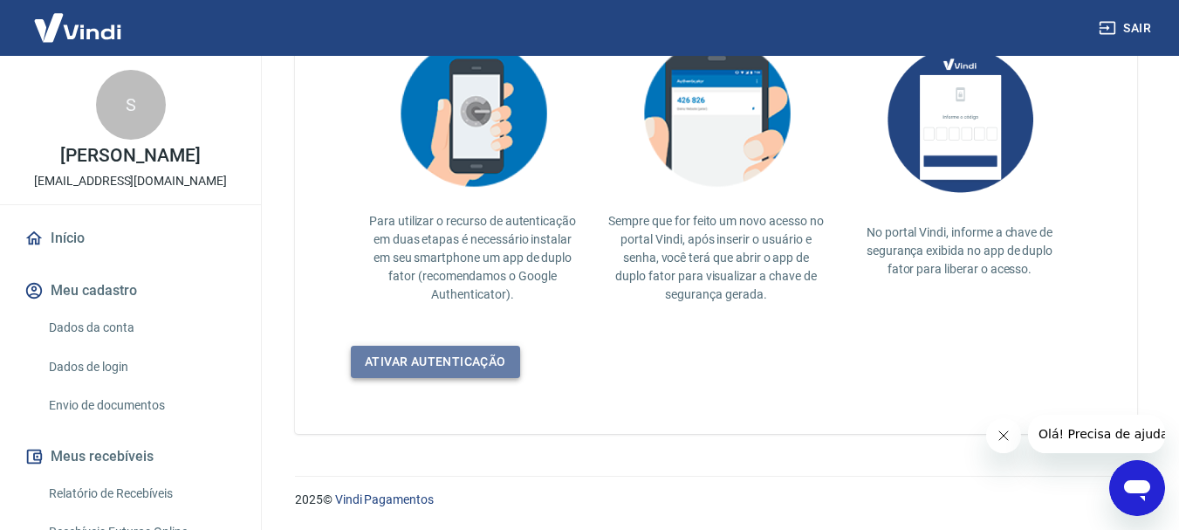
click at [487, 353] on link "Ativar autenticação" at bounding box center [435, 362] width 169 height 32
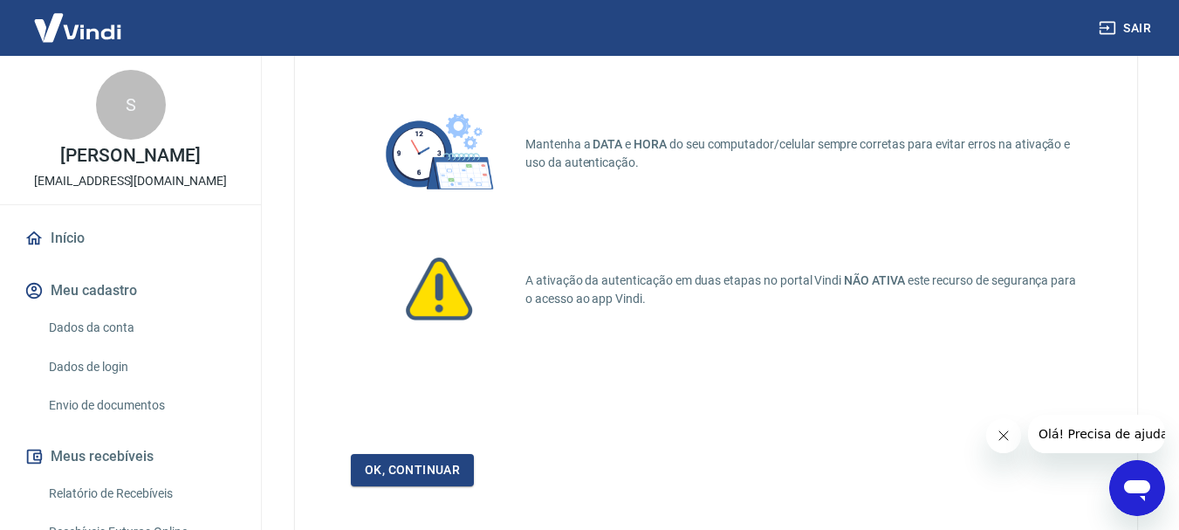
scroll to position [132, 0]
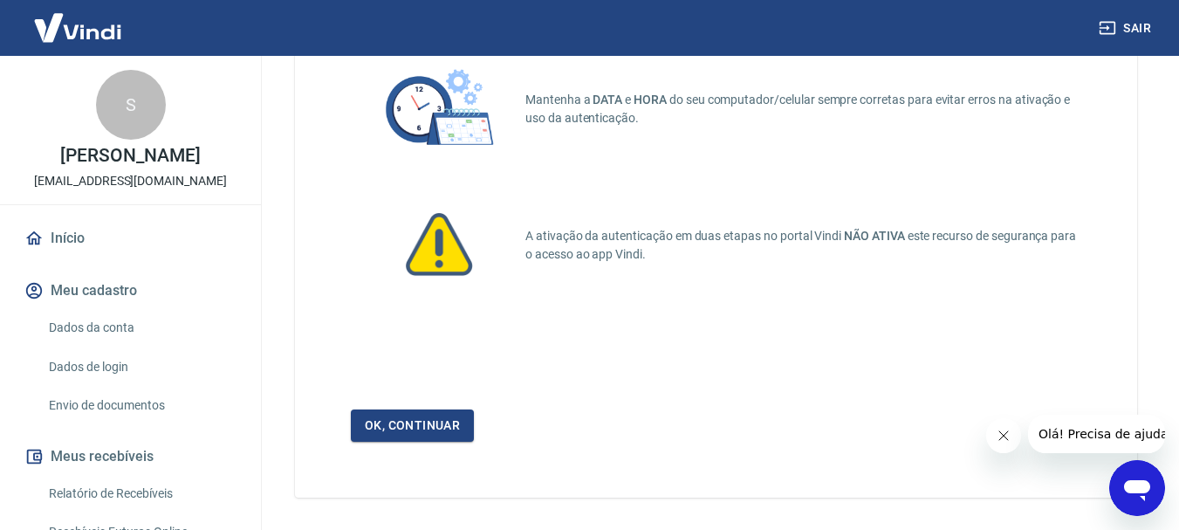
click at [439, 408] on div "Mantenha a DATA e HORA do seu computador/celular sempre corretas para evitar er…" at bounding box center [716, 240] width 842 height 514
click at [440, 420] on link "Ok, continuar" at bounding box center [412, 425] width 123 height 32
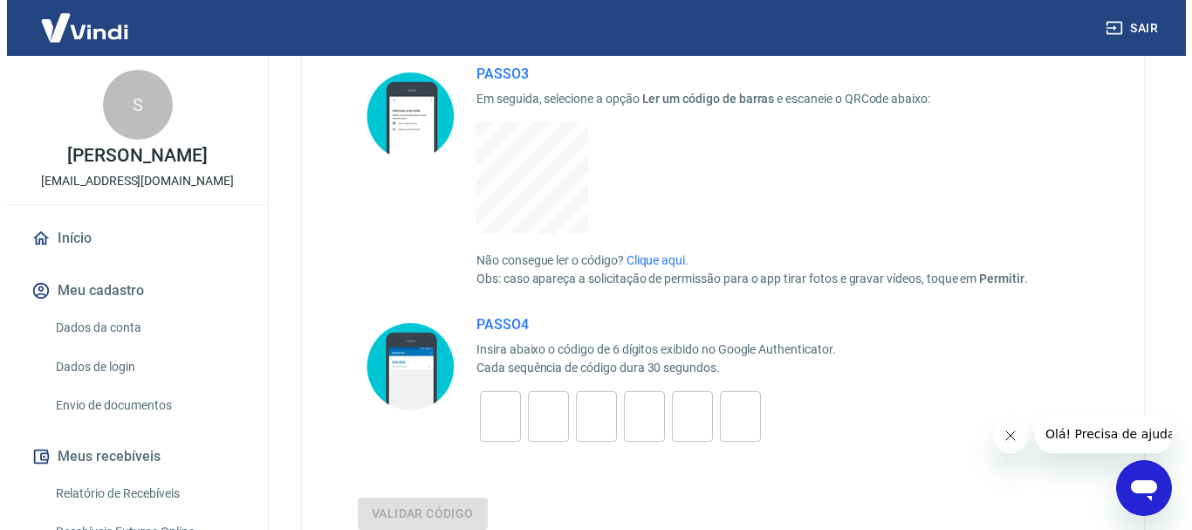
scroll to position [521, 0]
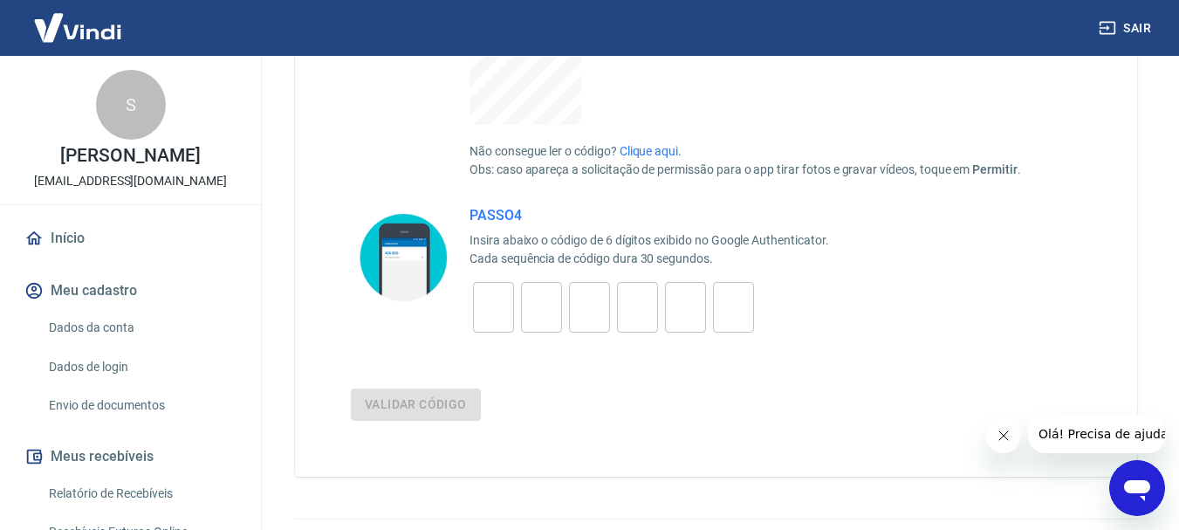
click at [498, 309] on input "tel" at bounding box center [493, 308] width 41 height 38
type input "7"
type input "4"
type input "8"
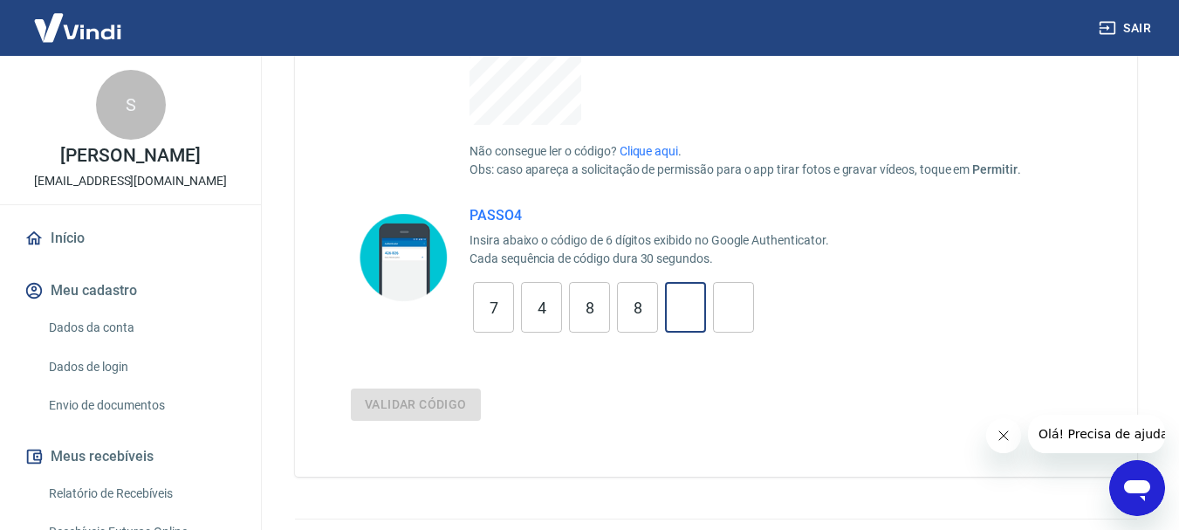
type input "5"
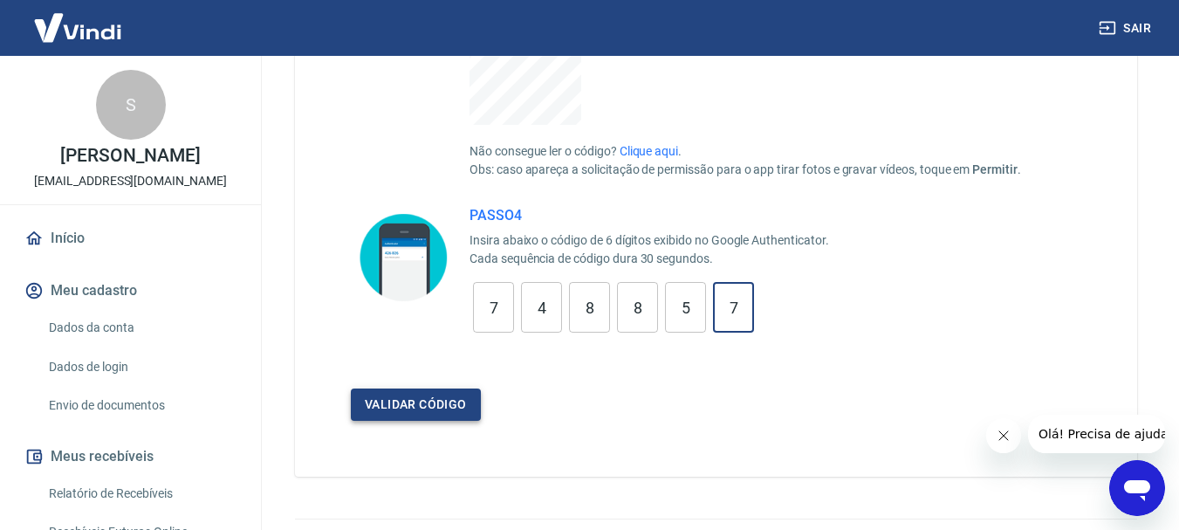
type input "7"
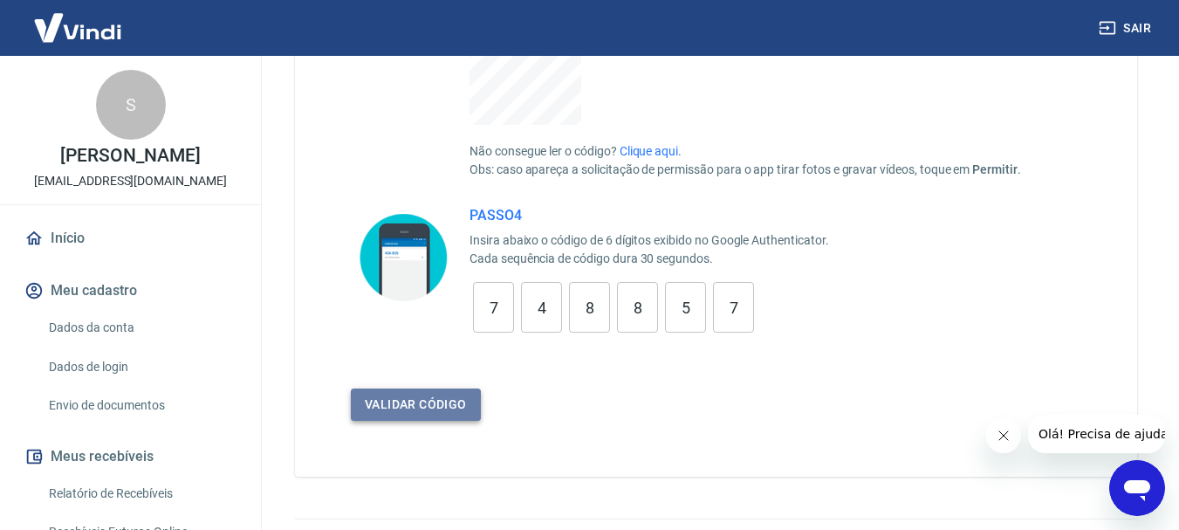
click at [427, 407] on button "Validar código" at bounding box center [416, 404] width 130 height 32
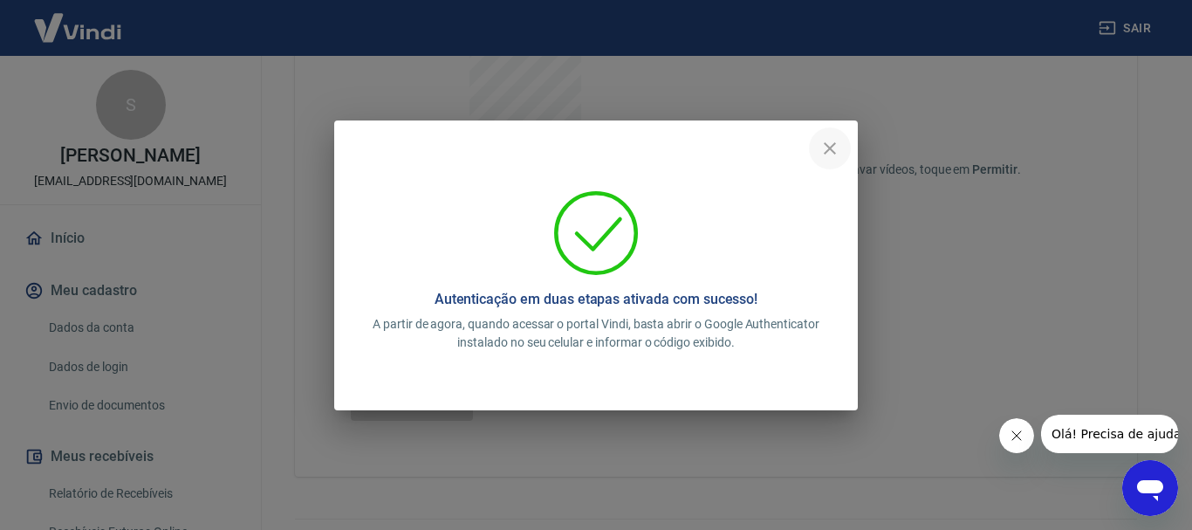
click at [835, 147] on icon "close" at bounding box center [830, 148] width 21 height 21
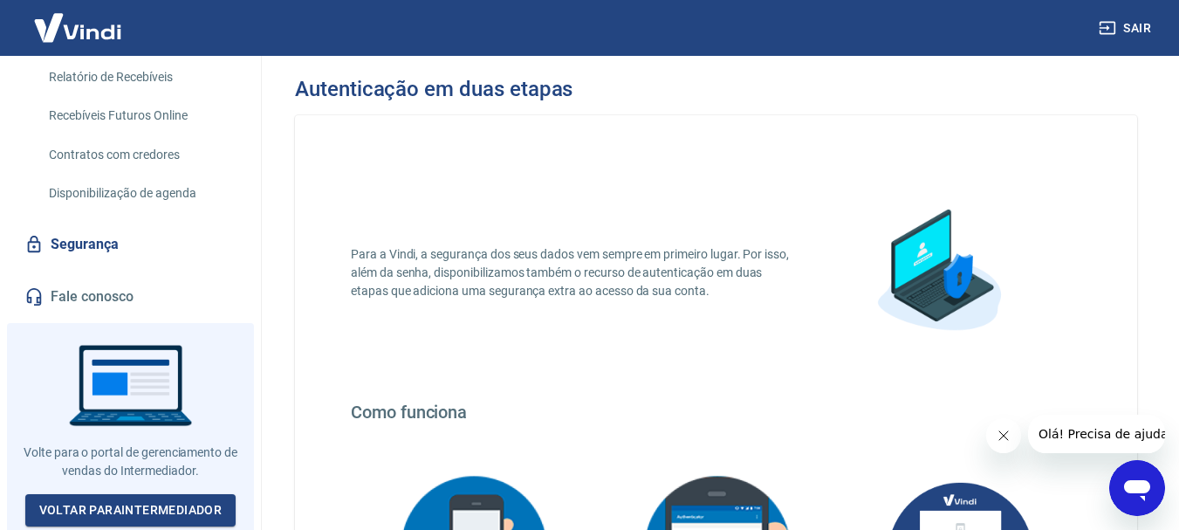
scroll to position [432, 0]
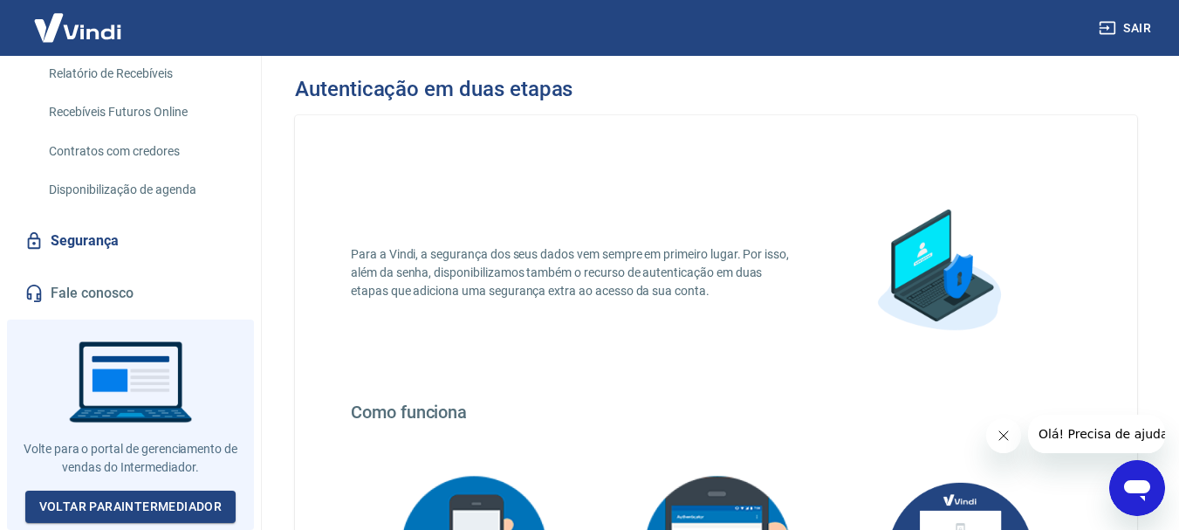
click at [1125, 436] on span "Olá! Precisa de ajuda?" at bounding box center [1107, 434] width 136 height 14
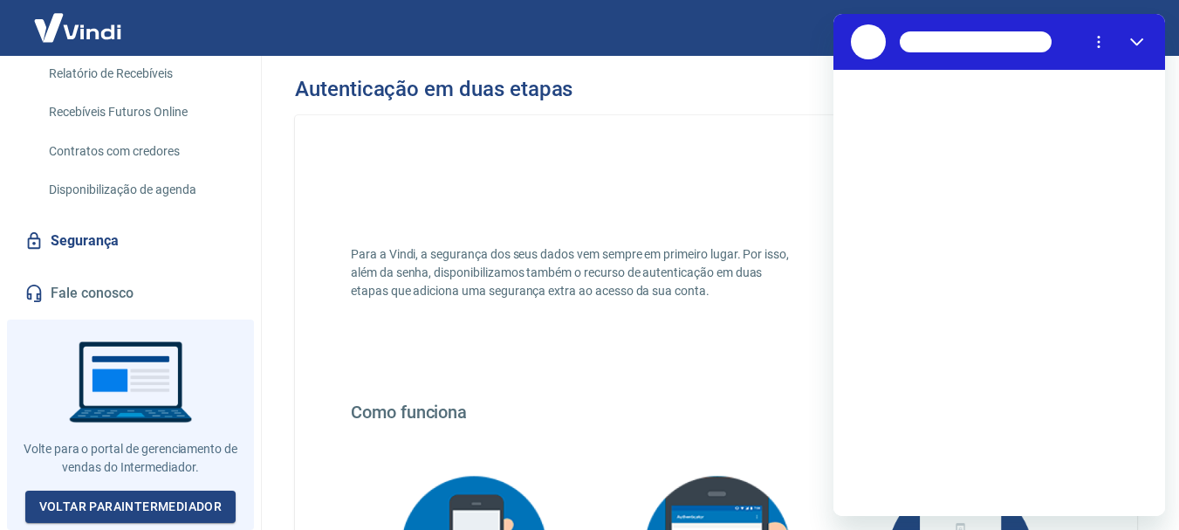
scroll to position [0, 0]
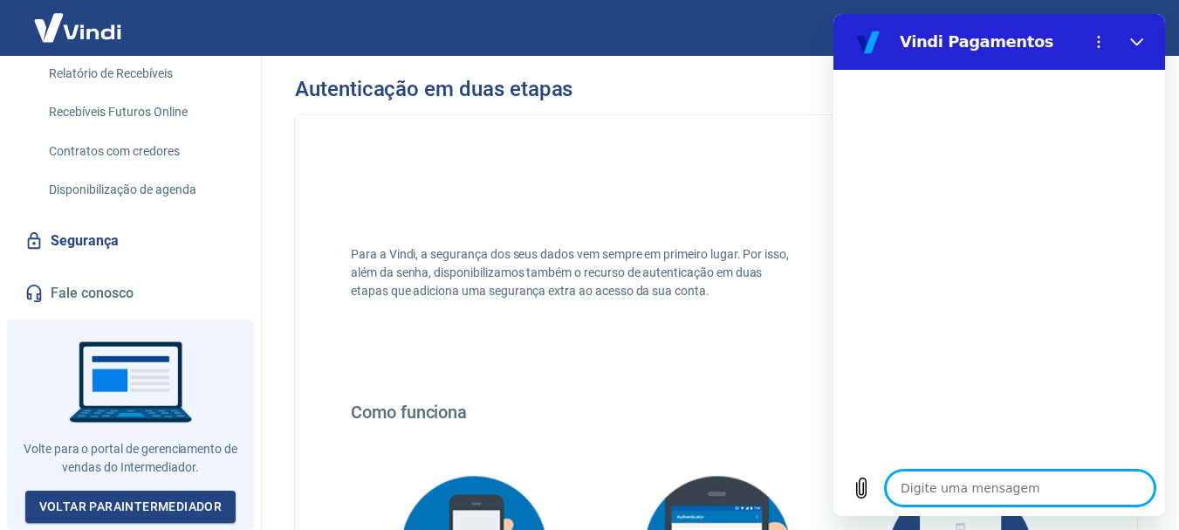
click at [975, 491] on textarea at bounding box center [1020, 488] width 269 height 35
type textarea "o"
type textarea "x"
type textarea "on"
type textarea "x"
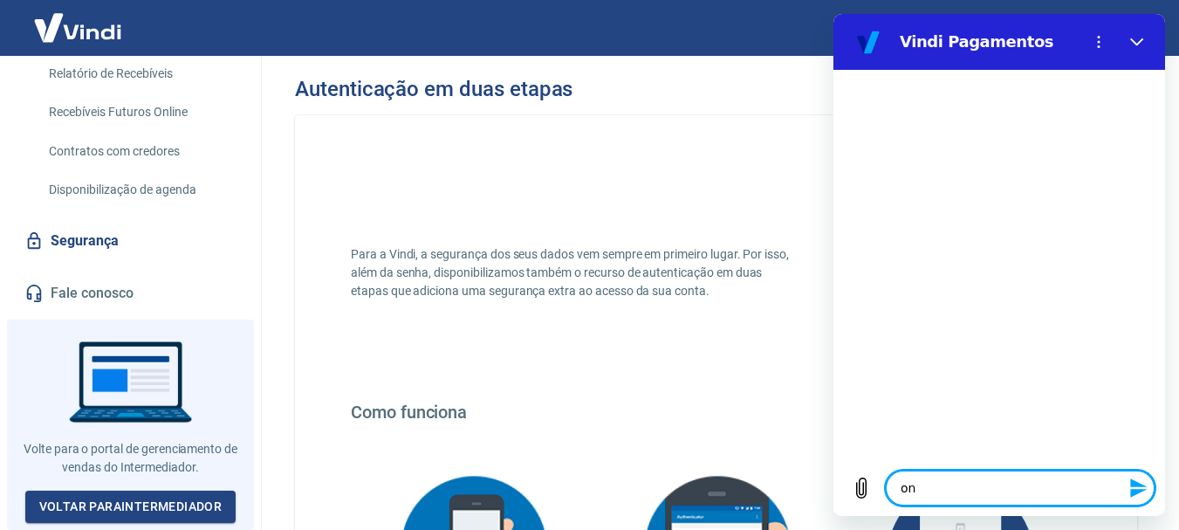
type textarea "ond"
type textarea "x"
type textarea "onde"
type textarea "x"
type textarea "onde"
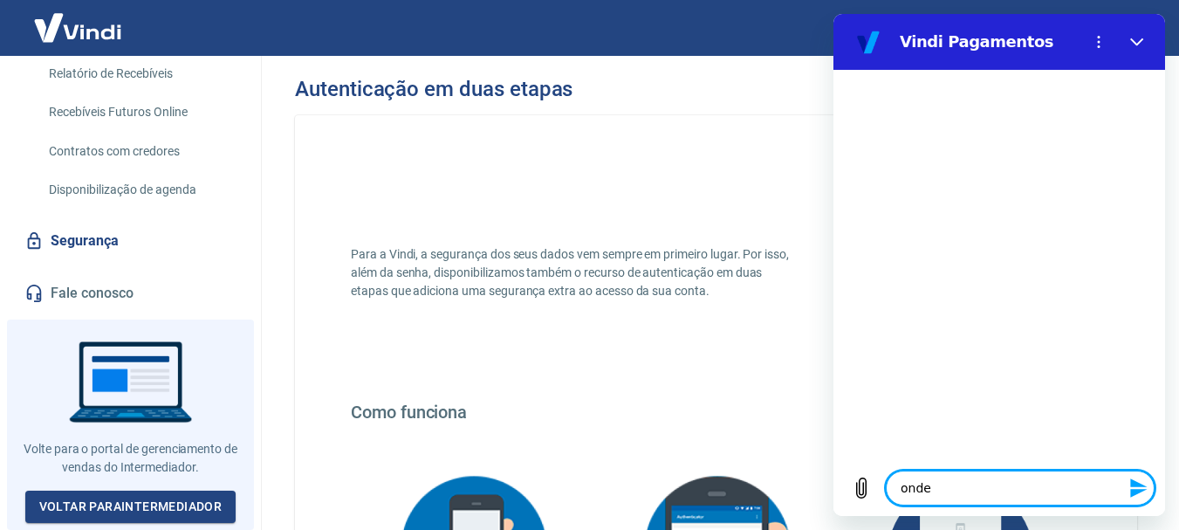
type textarea "x"
type textarea "onde c"
type textarea "x"
type textarea "onde co"
type textarea "x"
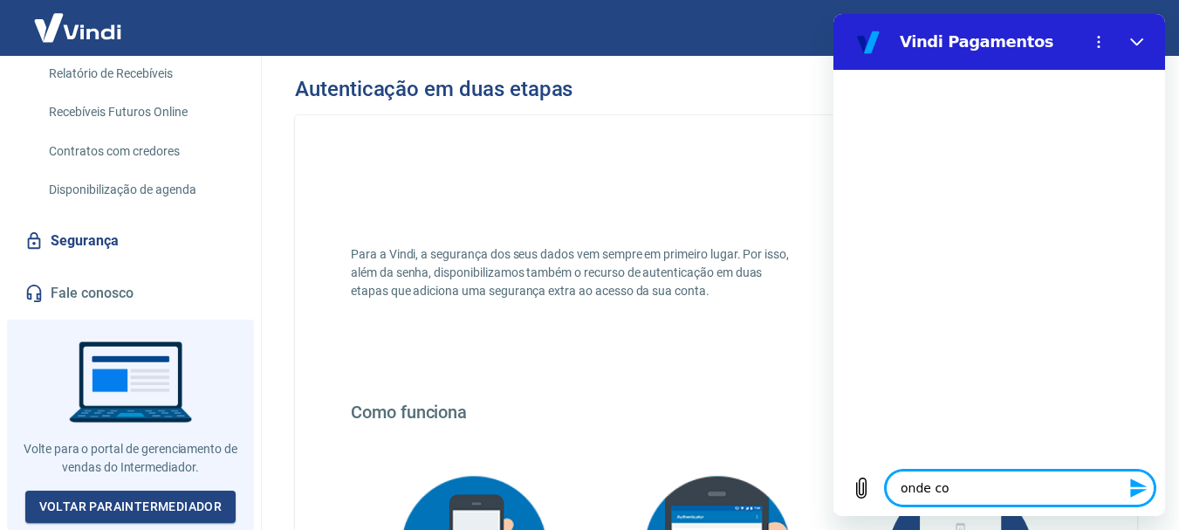
type textarea "onde con"
type textarea "x"
type textarea "onde cons"
type textarea "x"
type textarea "onde consi"
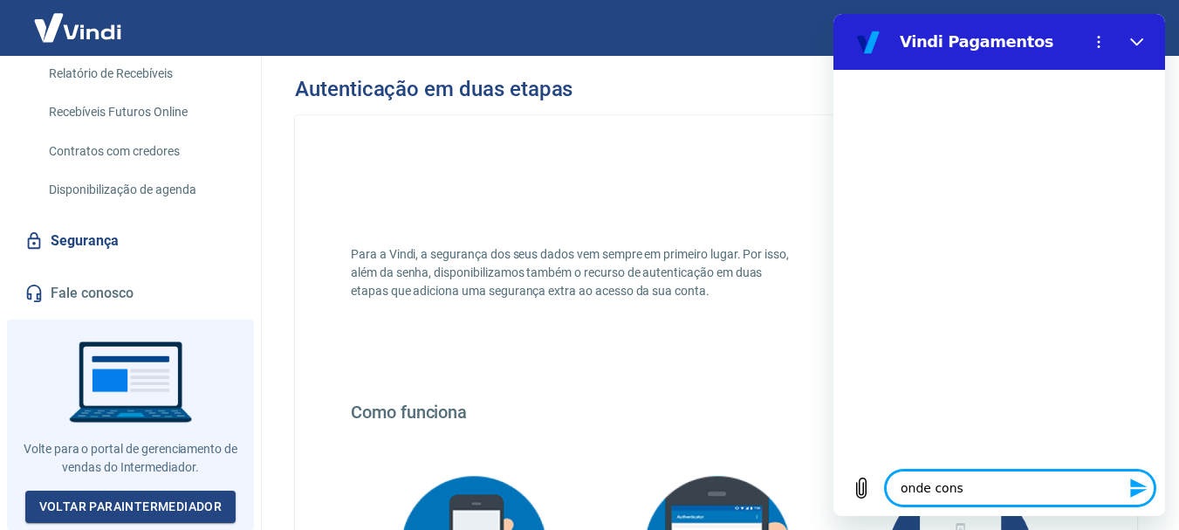
type textarea "x"
type textarea "onde consig"
type textarea "x"
type textarea "onde consigo"
type textarea "x"
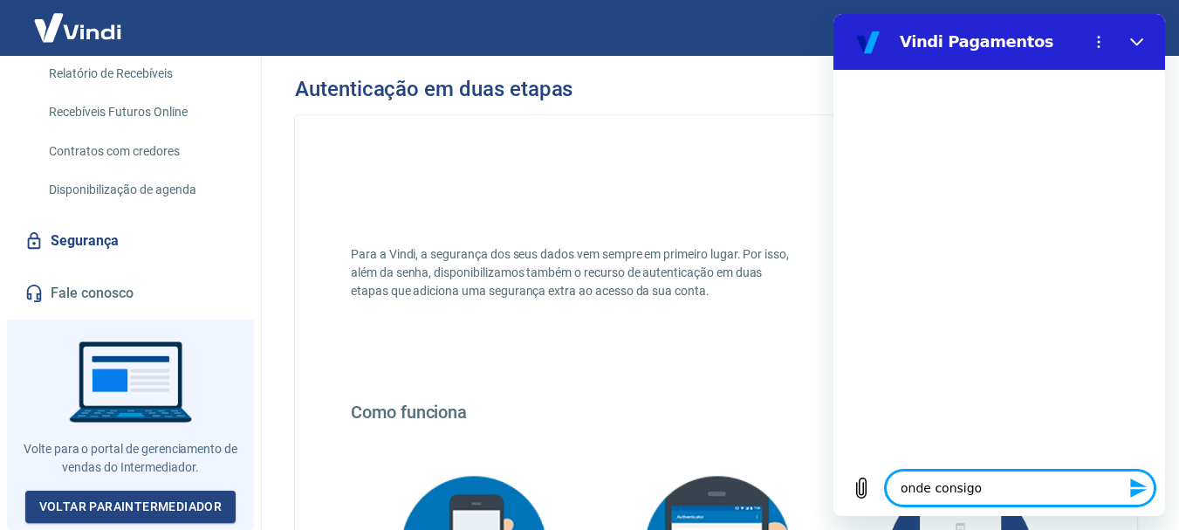
type textarea "onde consigo"
type textarea "x"
type textarea "onde consigo a"
type textarea "x"
type textarea "onde consigo ac"
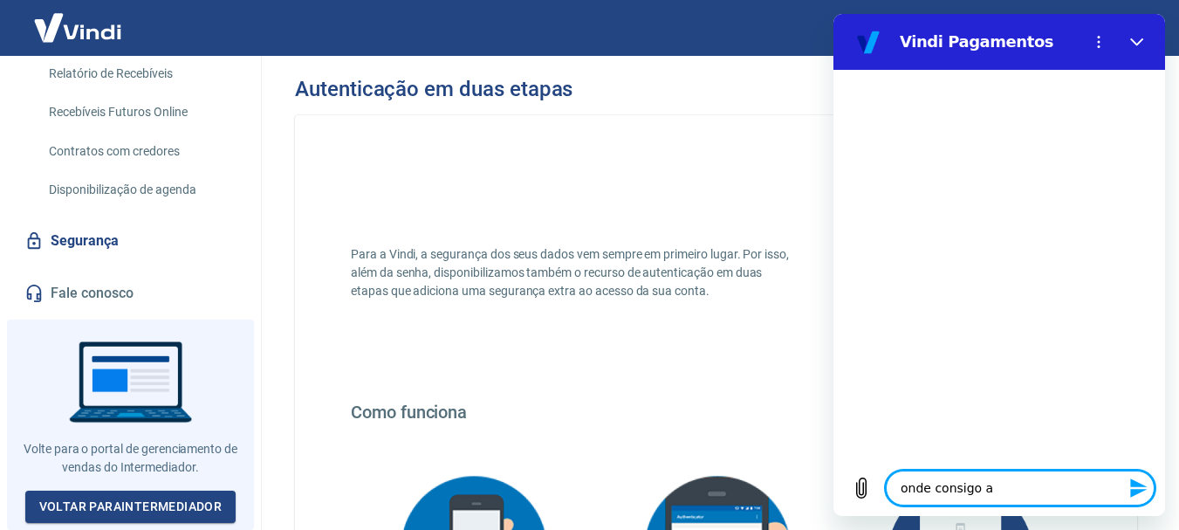
type textarea "x"
type textarea "onde consigo ace"
type textarea "x"
type textarea "onde consigo aces"
type textarea "x"
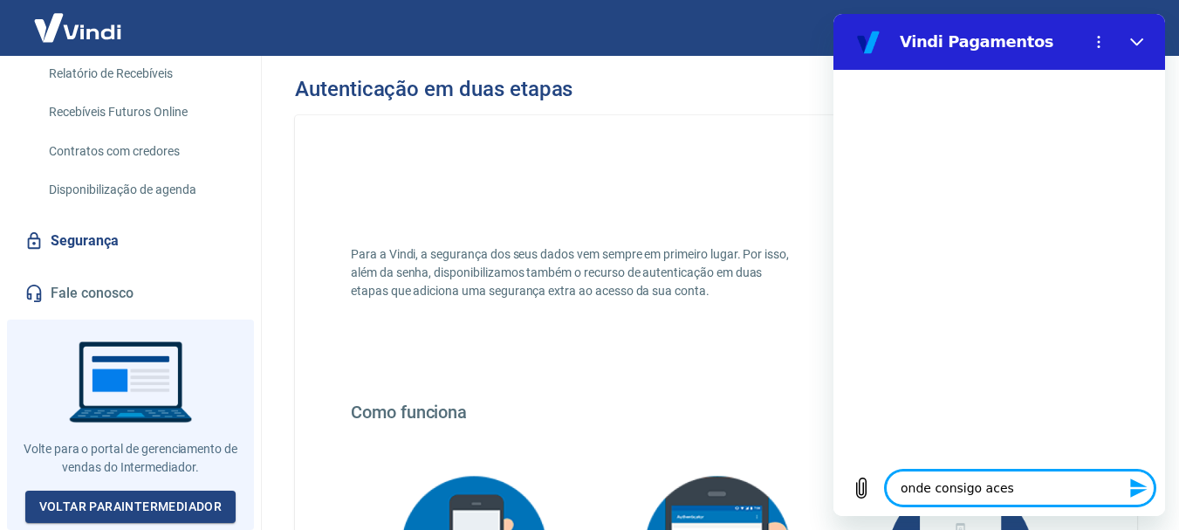
type textarea "onde consigo acess"
type textarea "x"
type textarea "onde consigo acessa"
type textarea "x"
type textarea "onde consigo acessar"
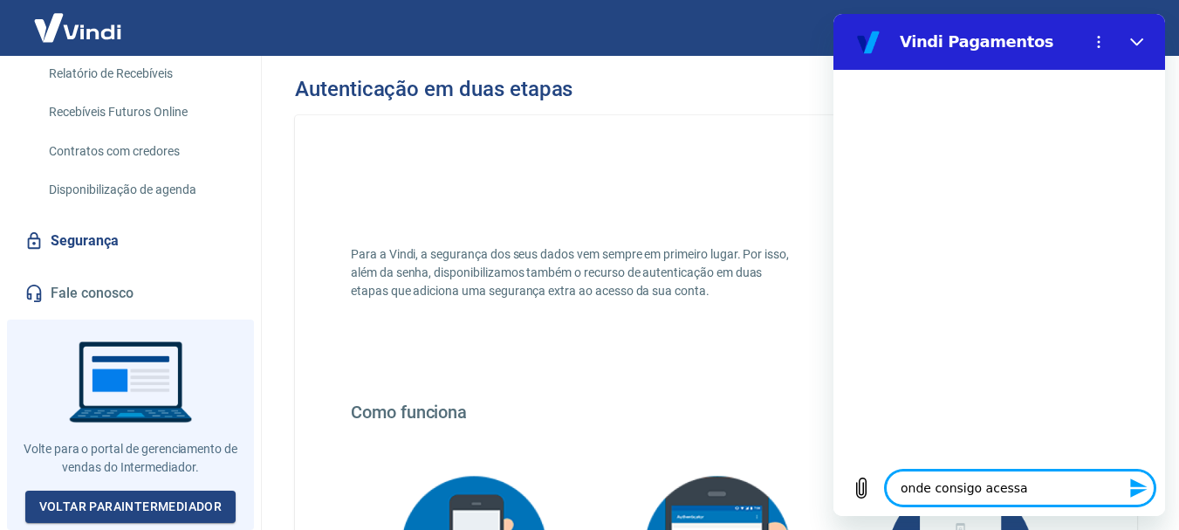
type textarea "x"
type textarea "onde consigo acessarp"
type textarea "x"
type textarea "onde consigo acessar"
type textarea "x"
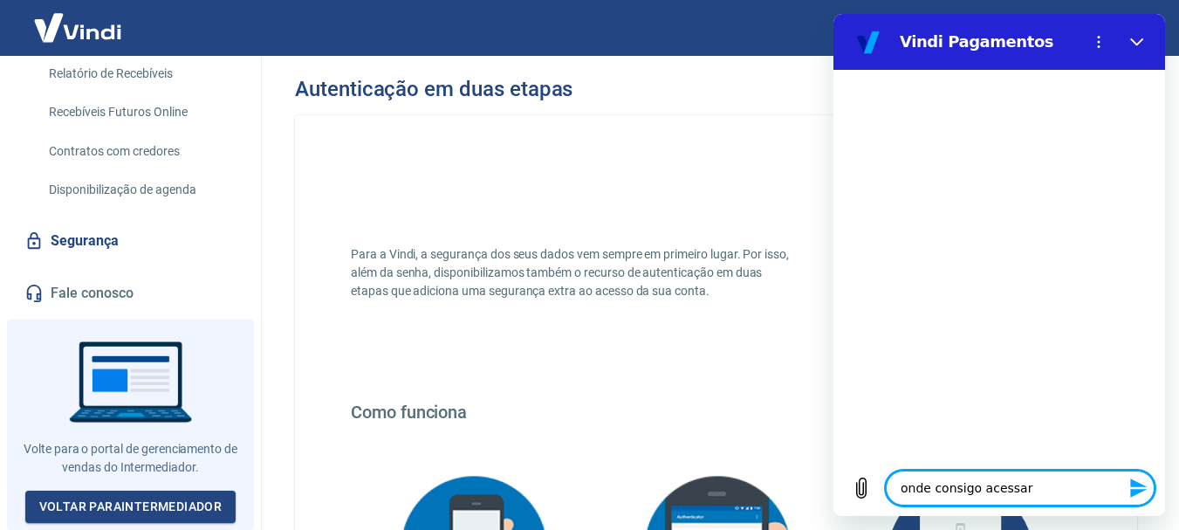
type textarea "onde consigo acessar"
type textarea "x"
type textarea "onde consigo acessar p"
type textarea "x"
type textarea "onde consigo acessar pa"
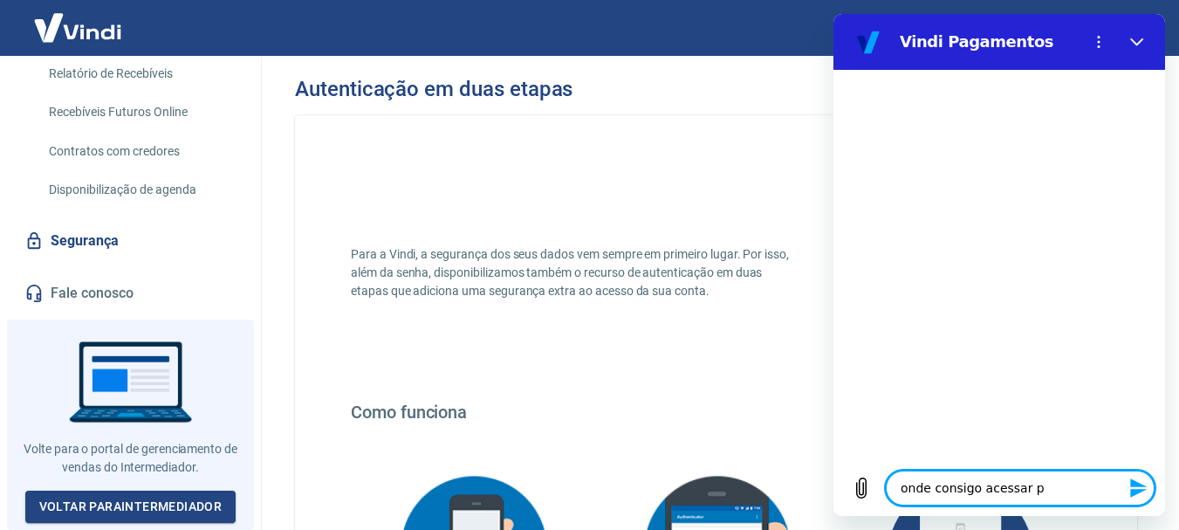
type textarea "x"
type textarea "onde consigo acessar par"
type textarea "x"
type textarea "onde consigo acessar para"
type textarea "x"
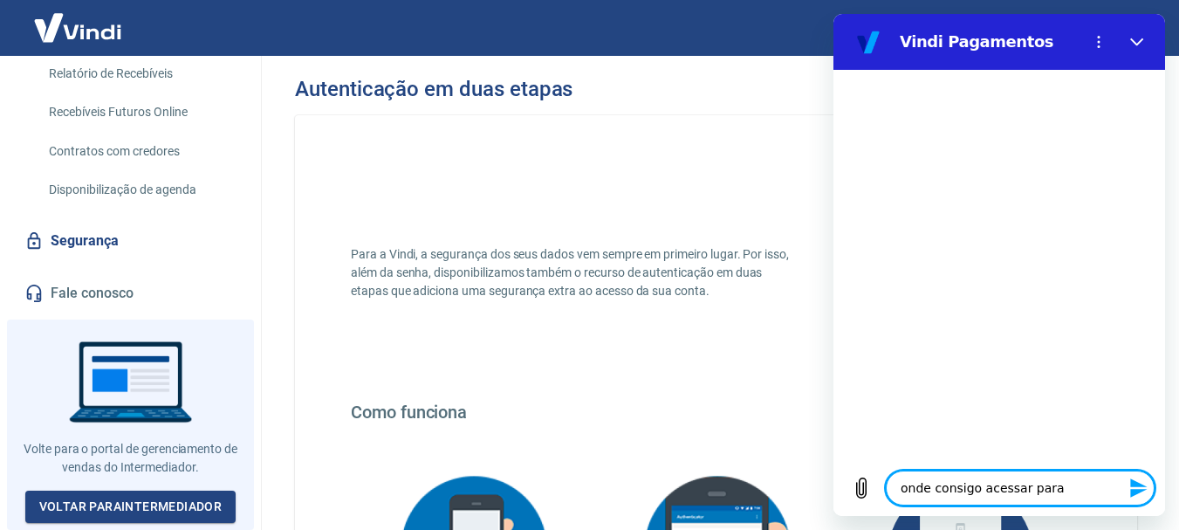
type textarea "onde consigo acessar para"
type textarea "x"
type textarea "onde consigo acessar para s"
type textarea "x"
type textarea "onde consigo acessar para sa"
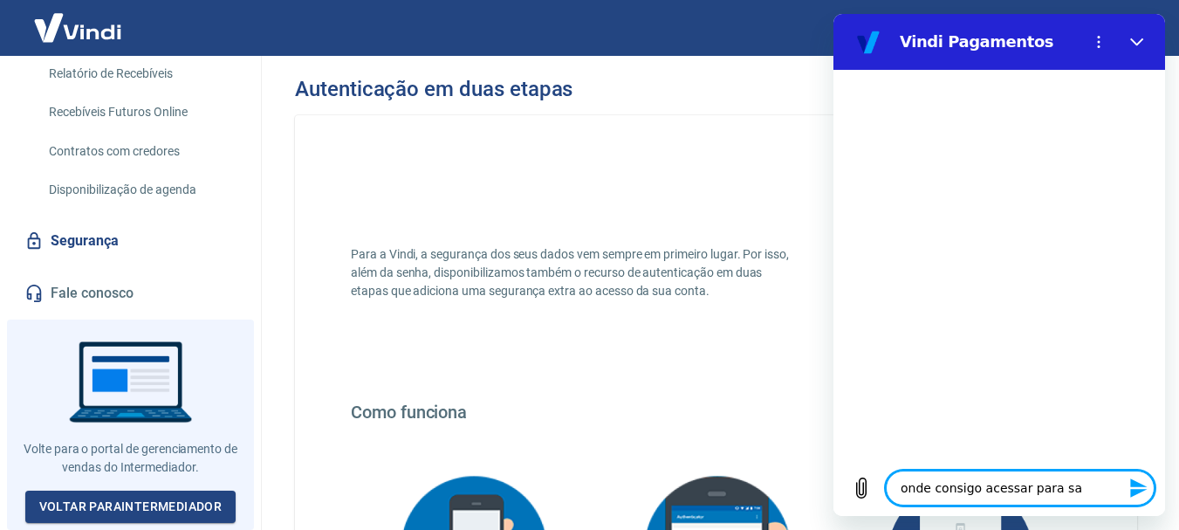
type textarea "x"
type textarea "onde consigo acessar para sab"
type textarea "x"
type textarea "onde consigo acessar para sabe"
type textarea "x"
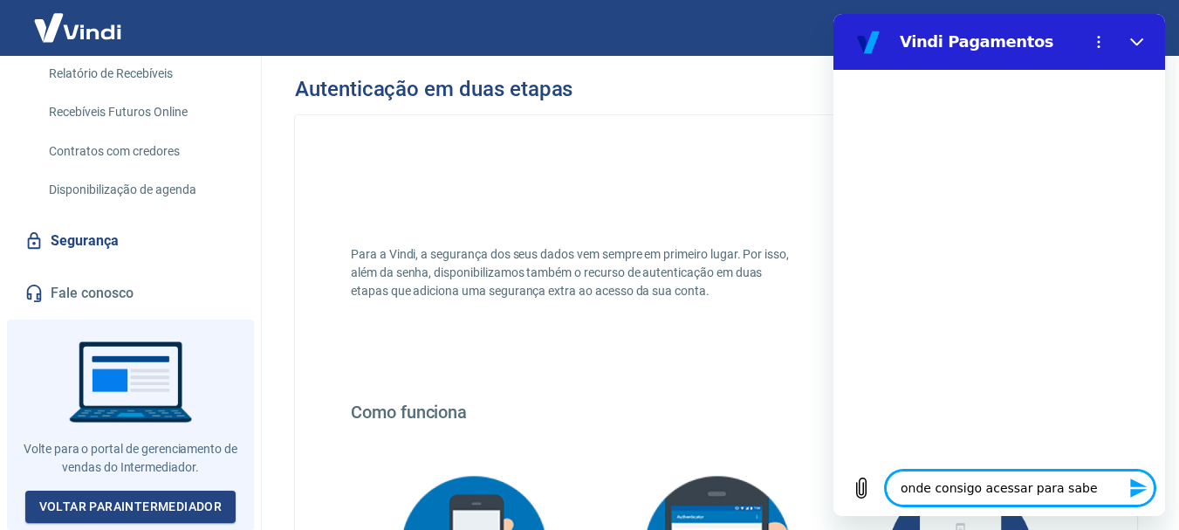
type textarea "onde consigo acessar para saber"
type textarea "x"
type textarea "onde consigo acessar para saber"
type textarea "x"
type textarea "onde consigo acessar para saber a"
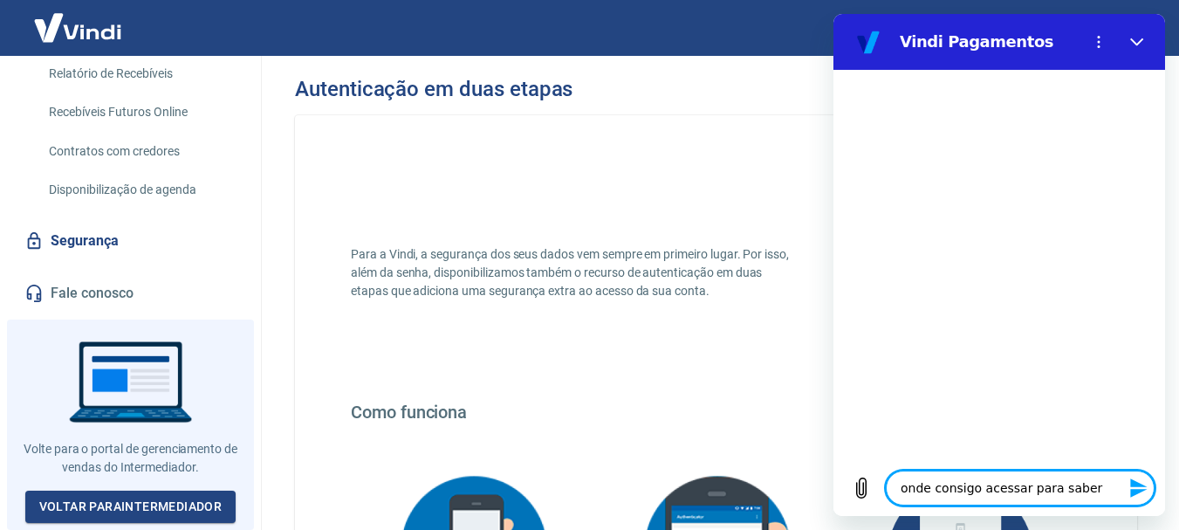
type textarea "x"
type textarea "onde consigo acessar para saber as"
type textarea "x"
type textarea "onde consigo acessar para saber as"
type textarea "x"
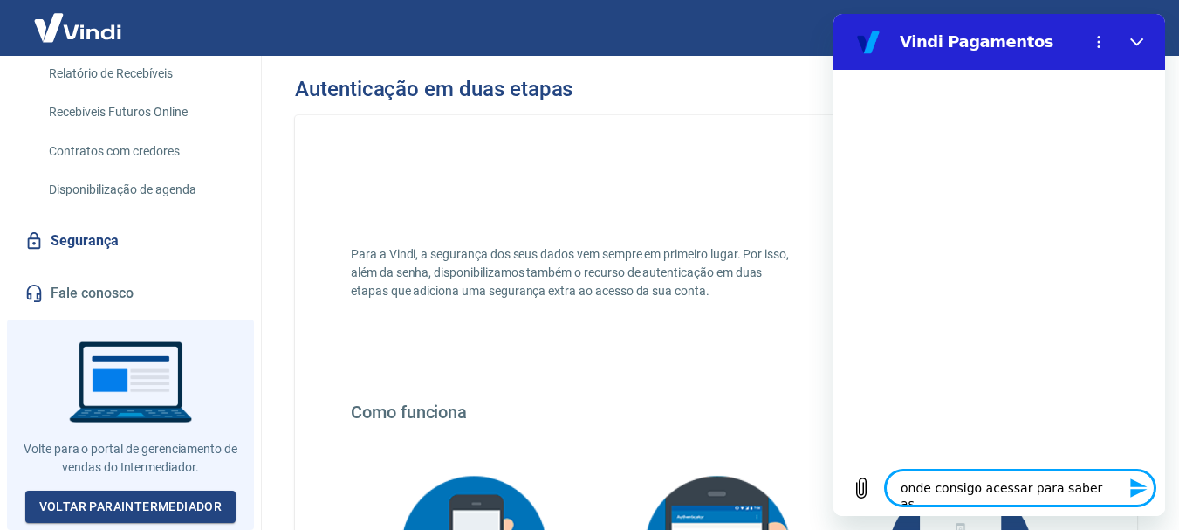
type textarea "onde consigo acessar para saber as t"
type textarea "x"
type textarea "onde consigo acessar para saber as ta"
type textarea "x"
type textarea "onde consigo acessar para saber as tax"
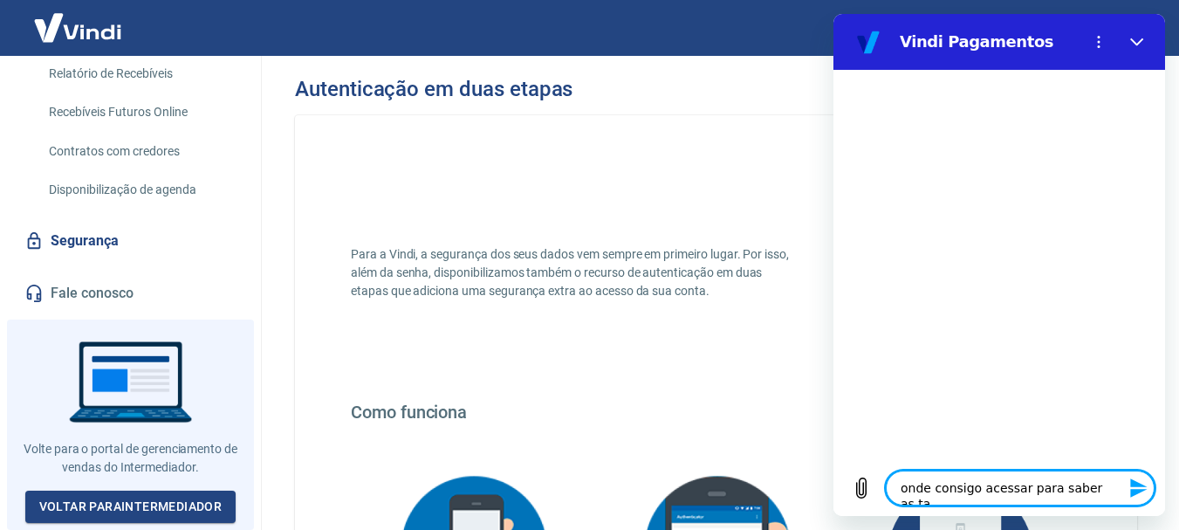
type textarea "x"
type textarea "onde consigo acessar para saber as taxa"
type textarea "x"
type textarea "onde consigo acessar para saber as taxas"
type textarea "x"
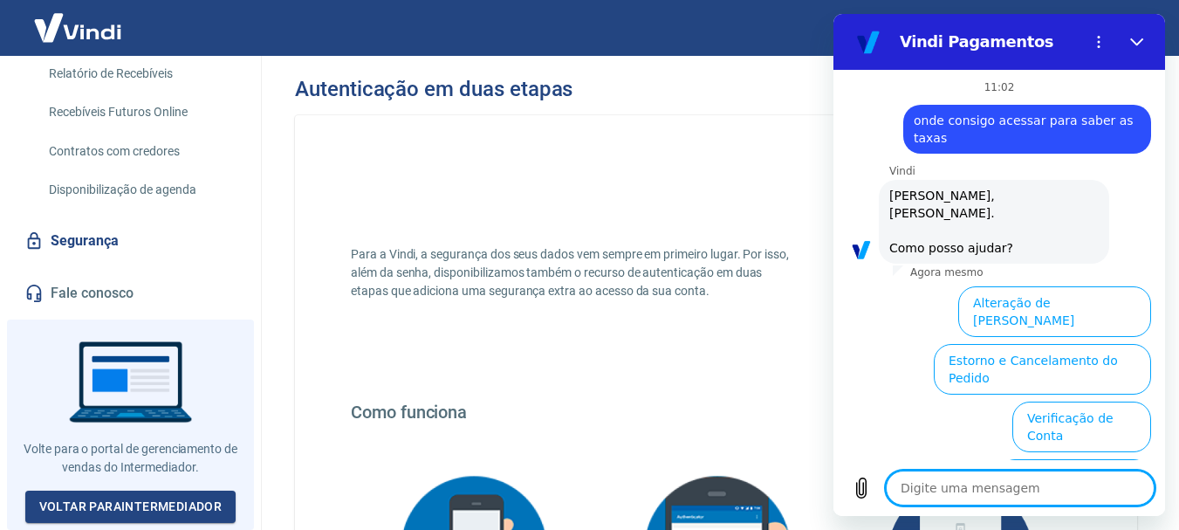
scroll to position [185, 0]
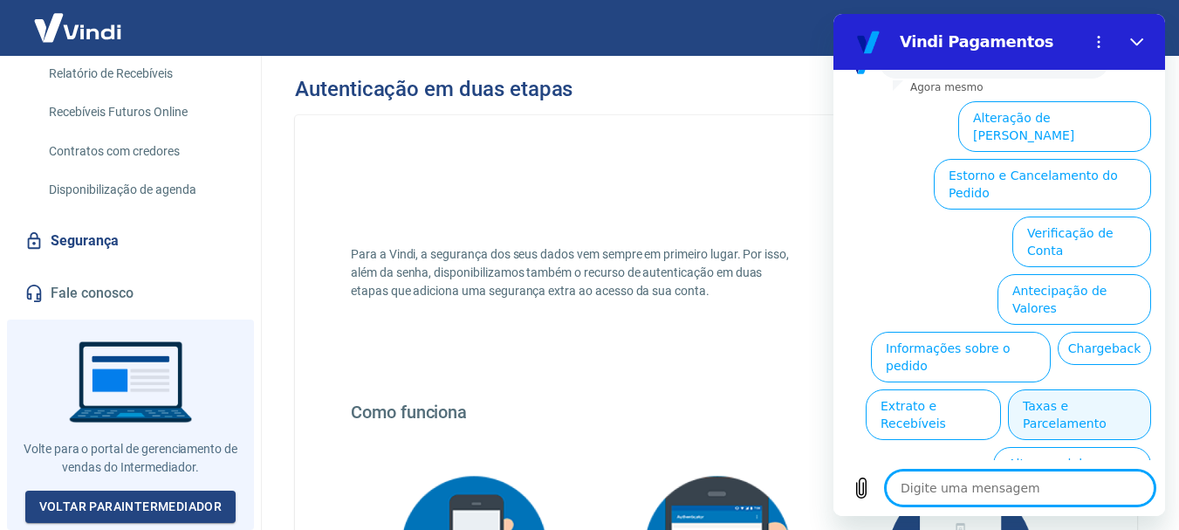
click at [1122, 389] on button "Taxas e Parcelamento" at bounding box center [1079, 414] width 143 height 51
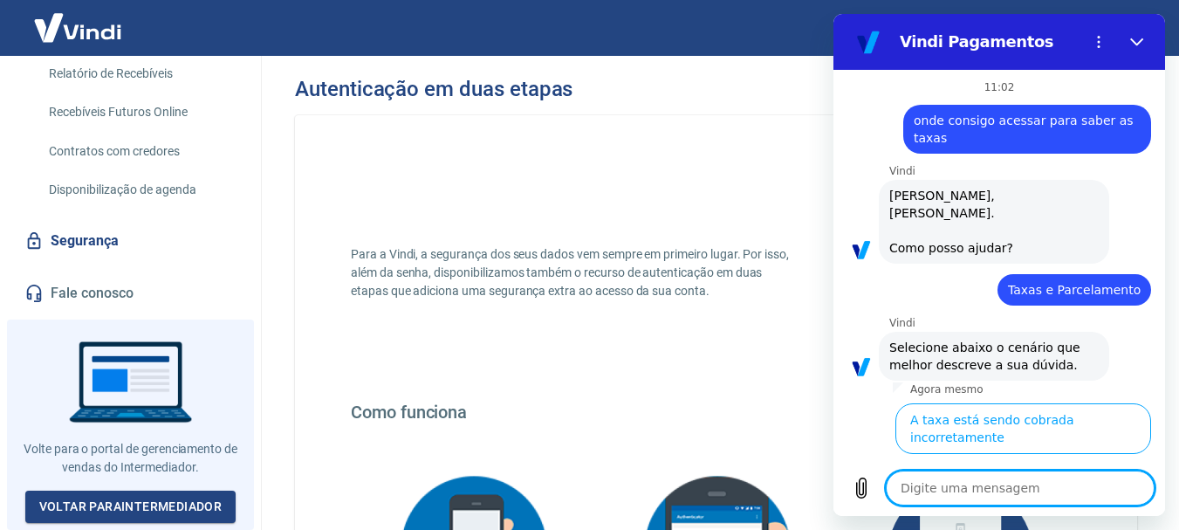
scroll to position [176, 0]
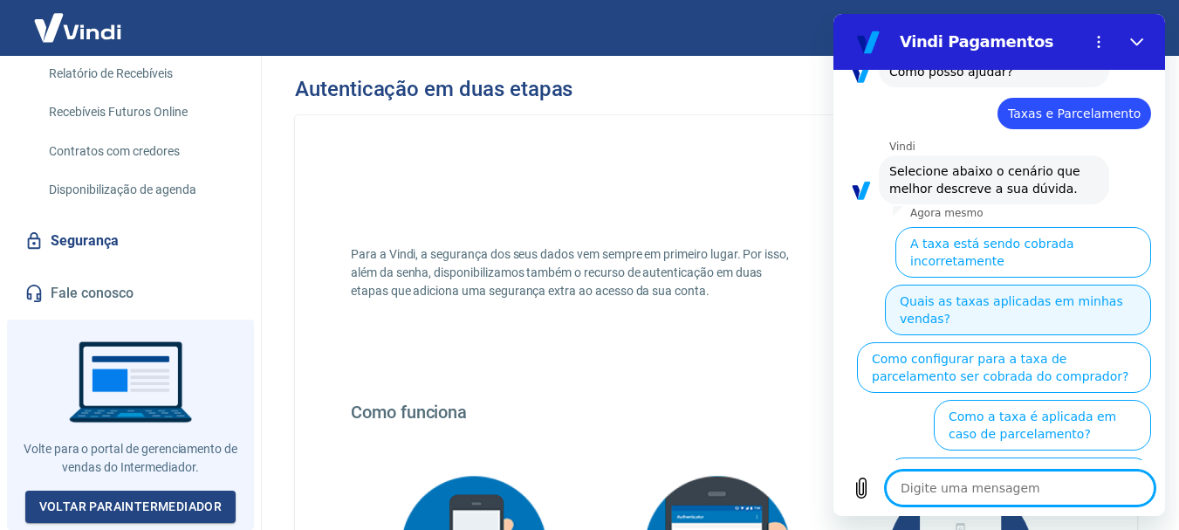
click at [1067, 285] on button "Quais as taxas aplicadas em minhas vendas?" at bounding box center [1018, 310] width 266 height 51
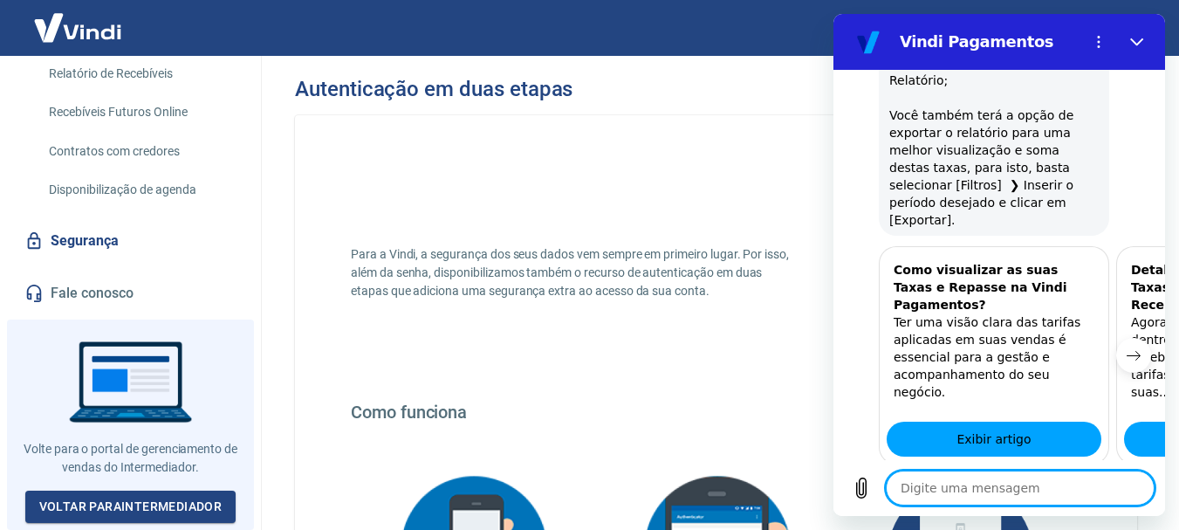
scroll to position [858, 0]
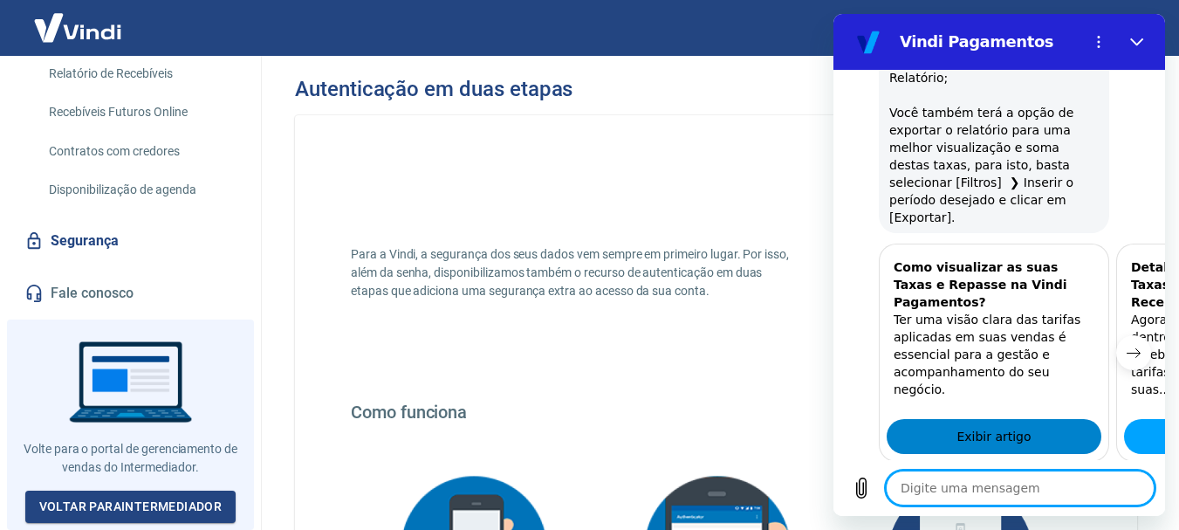
click at [1058, 419] on link "Exibir artigo" at bounding box center [994, 436] width 215 height 35
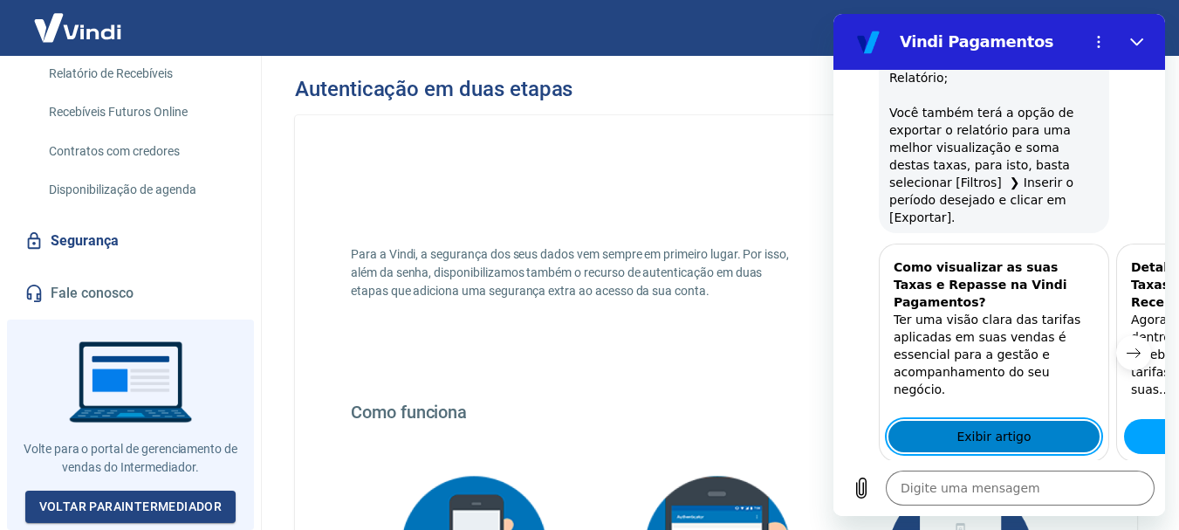
type textarea "x"
